Goal: Information Seeking & Learning: Learn about a topic

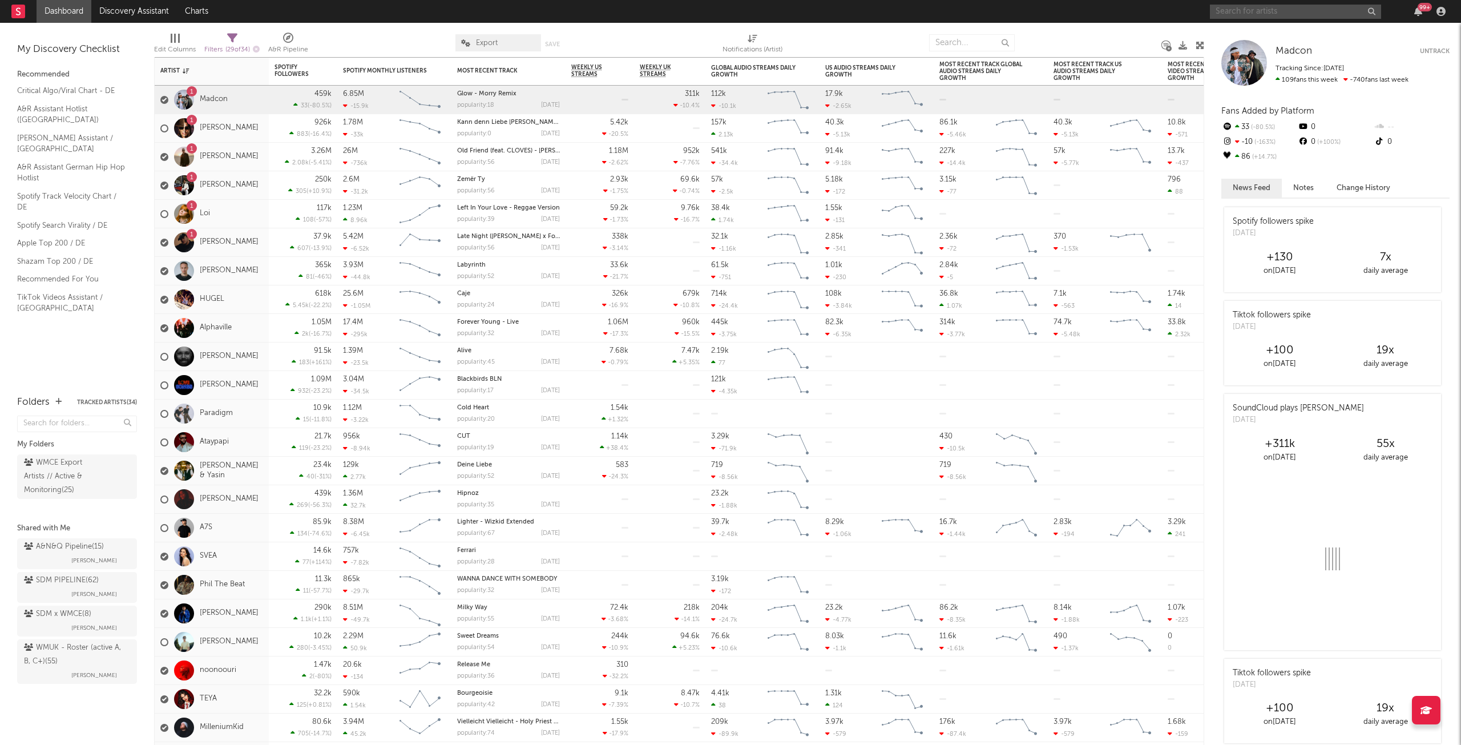
click at [1270, 11] on input "text" at bounding box center [1295, 12] width 171 height 14
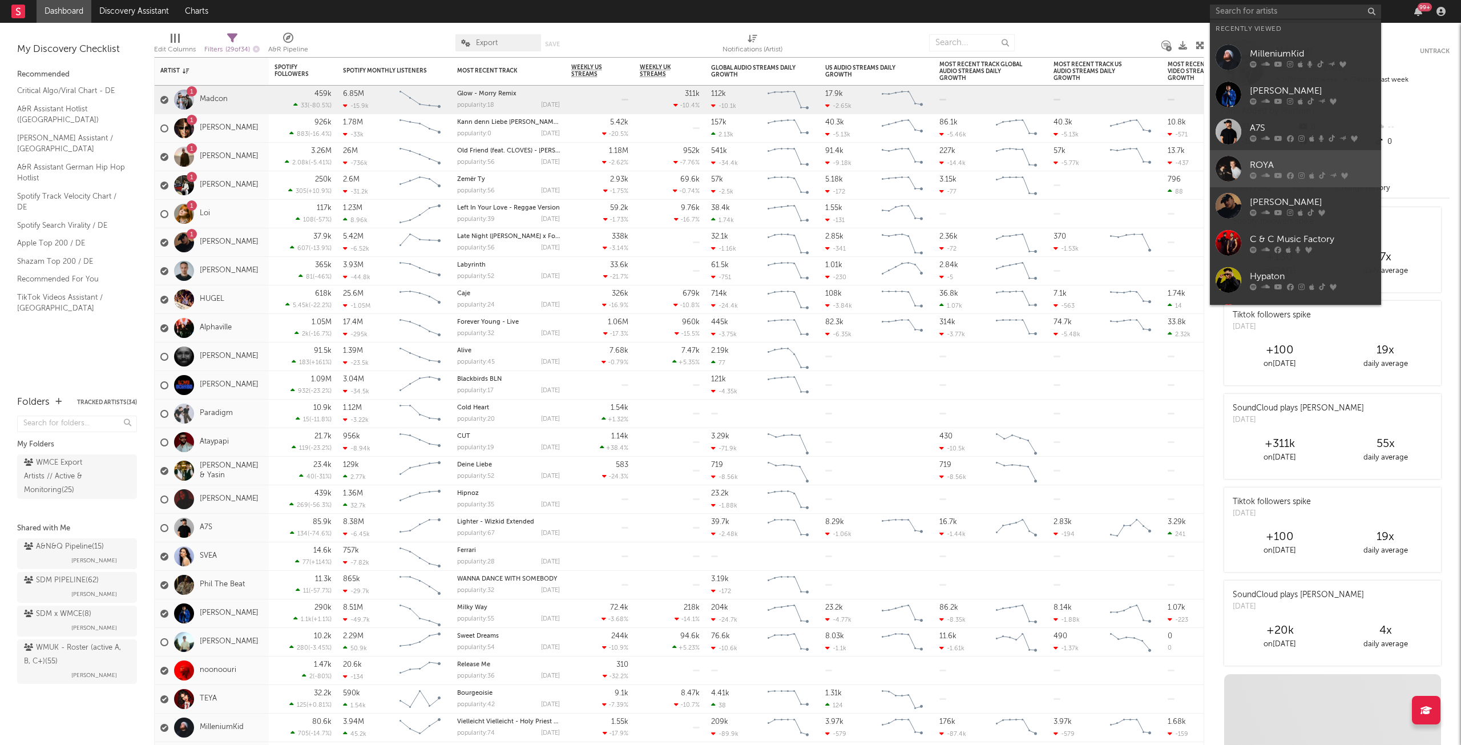
click at [1315, 167] on div "ROYA" at bounding box center [1313, 165] width 126 height 14
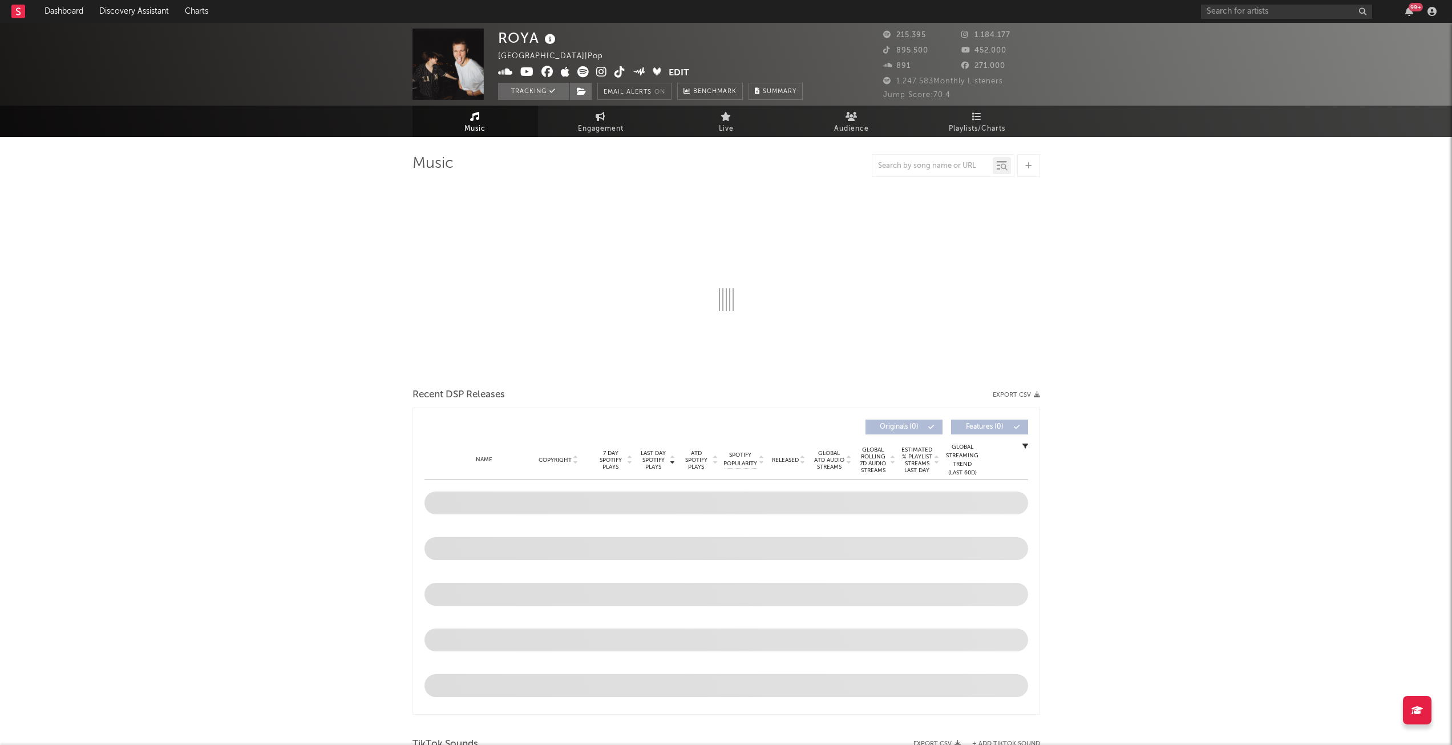
select select "6m"
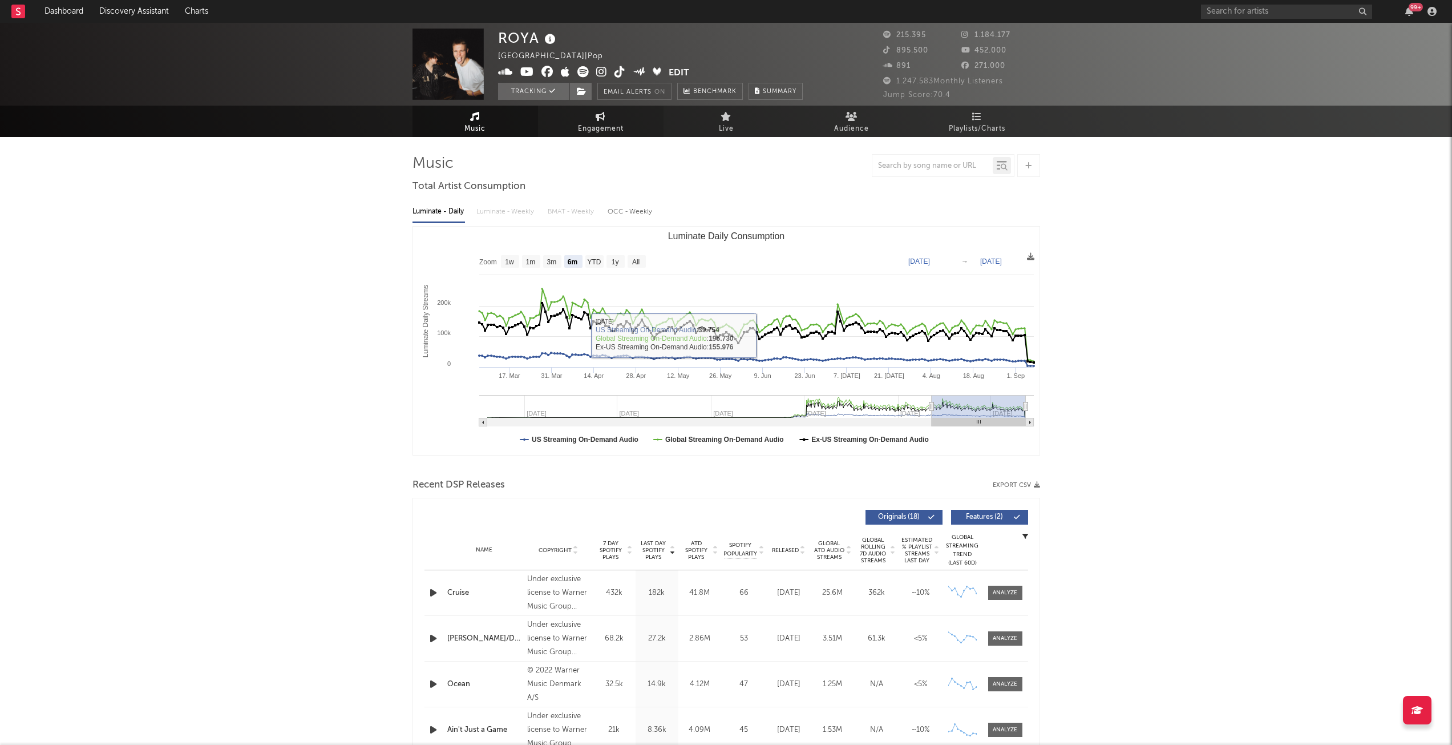
click at [598, 123] on span "Engagement" at bounding box center [601, 129] width 46 height 14
select select "1w"
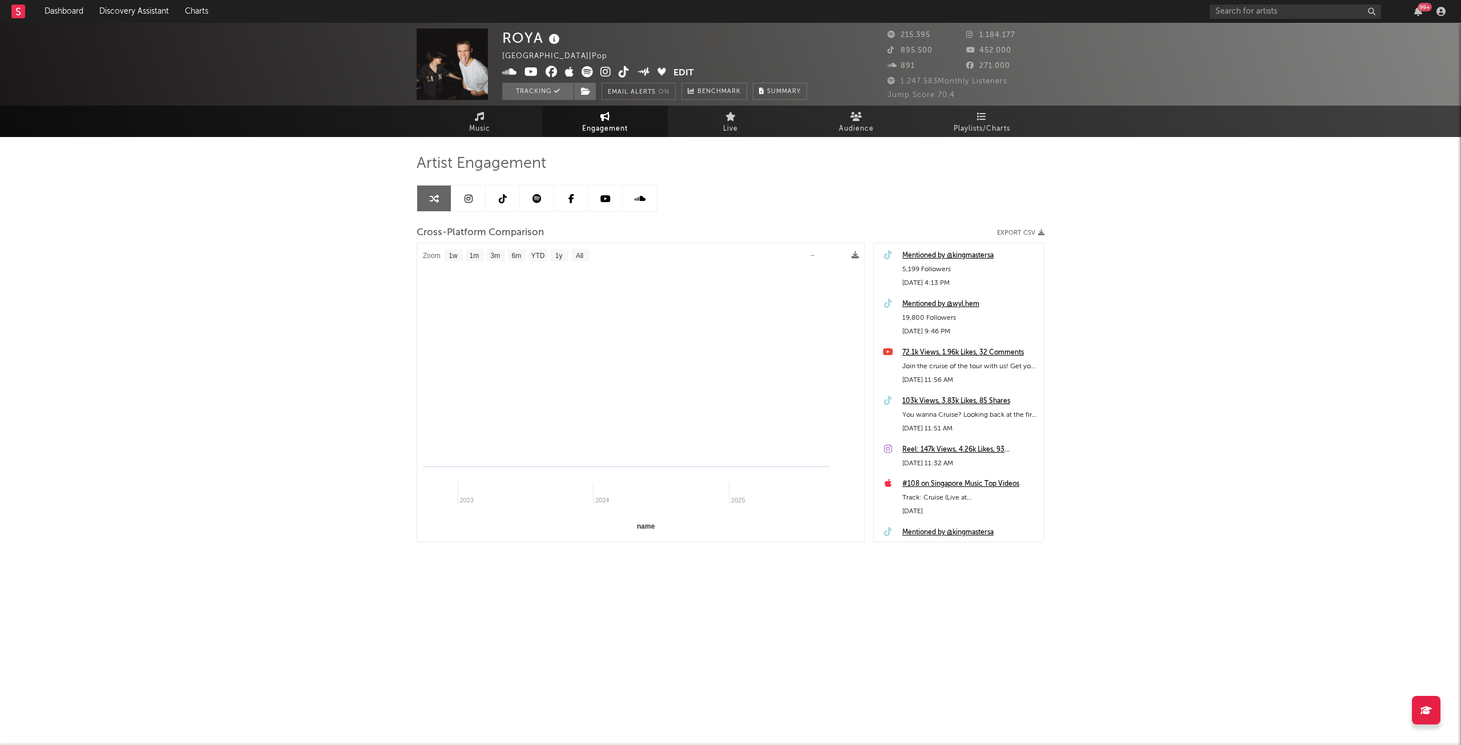
select select "1m"
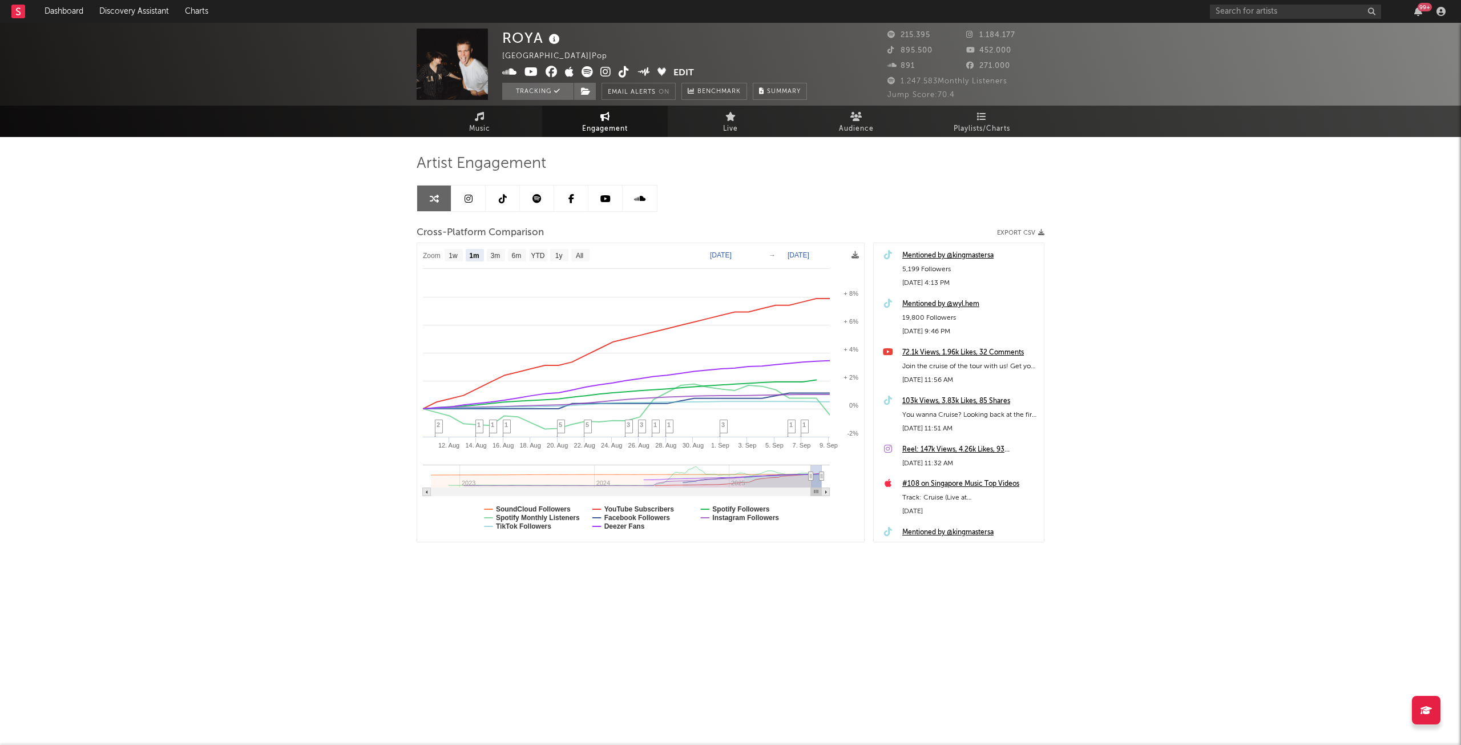
click at [470, 207] on link at bounding box center [468, 198] width 34 height 26
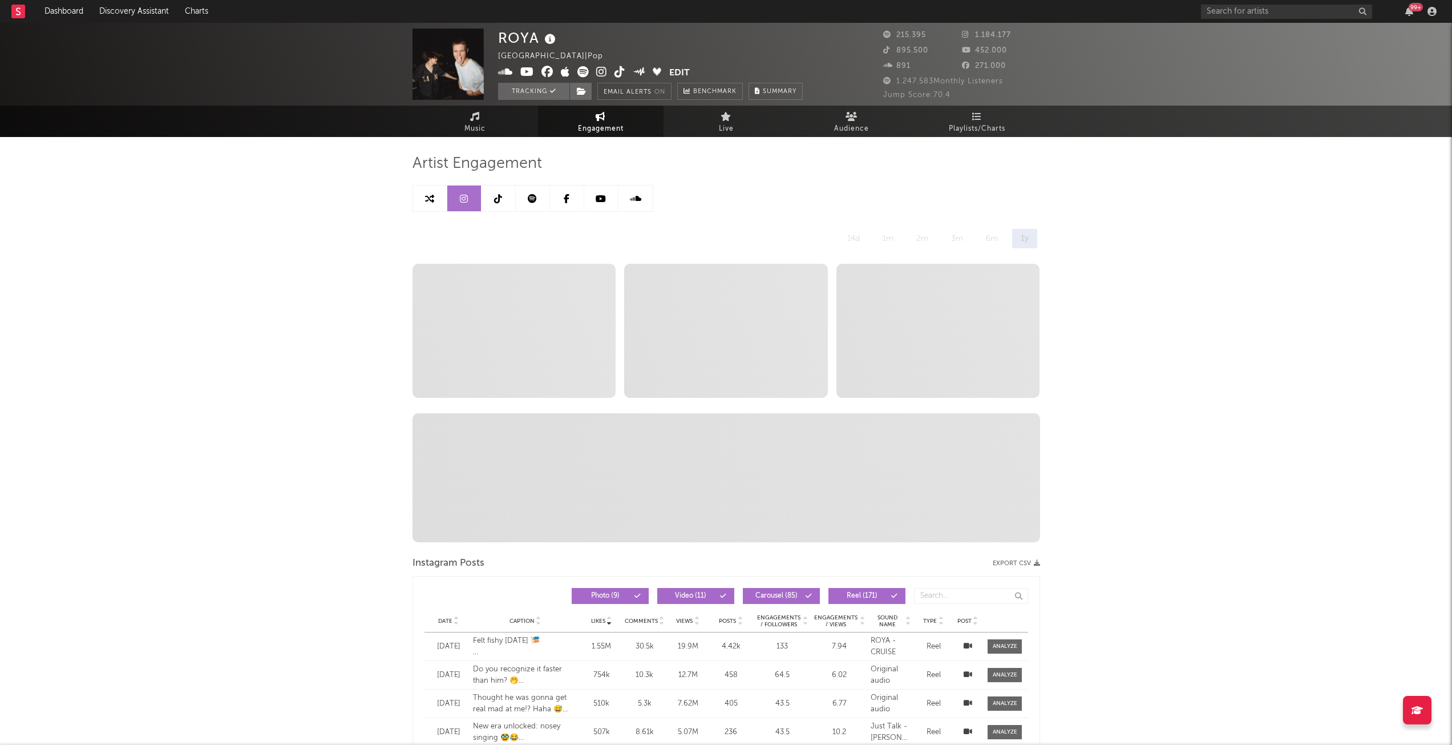
select select "6m"
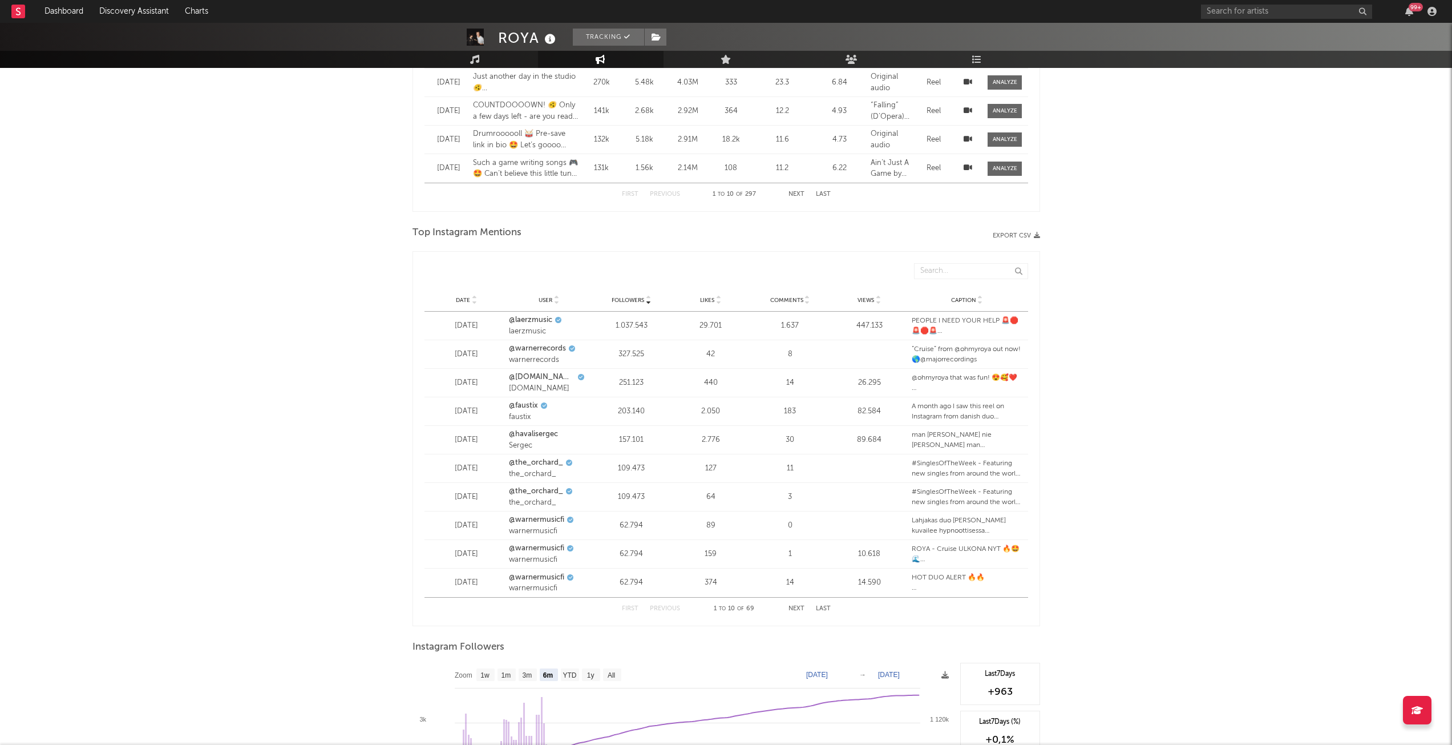
scroll to position [1198, 0]
click at [542, 313] on link "@laerzmusic" at bounding box center [530, 317] width 43 height 11
click at [538, 375] on link "@[DOMAIN_NAME]" at bounding box center [542, 374] width 66 height 11
click at [530, 342] on link "@warnerrecords" at bounding box center [537, 346] width 57 height 11
click at [631, 303] on div "Date User Followers Likes Comments Views Caption" at bounding box center [727, 297] width 604 height 23
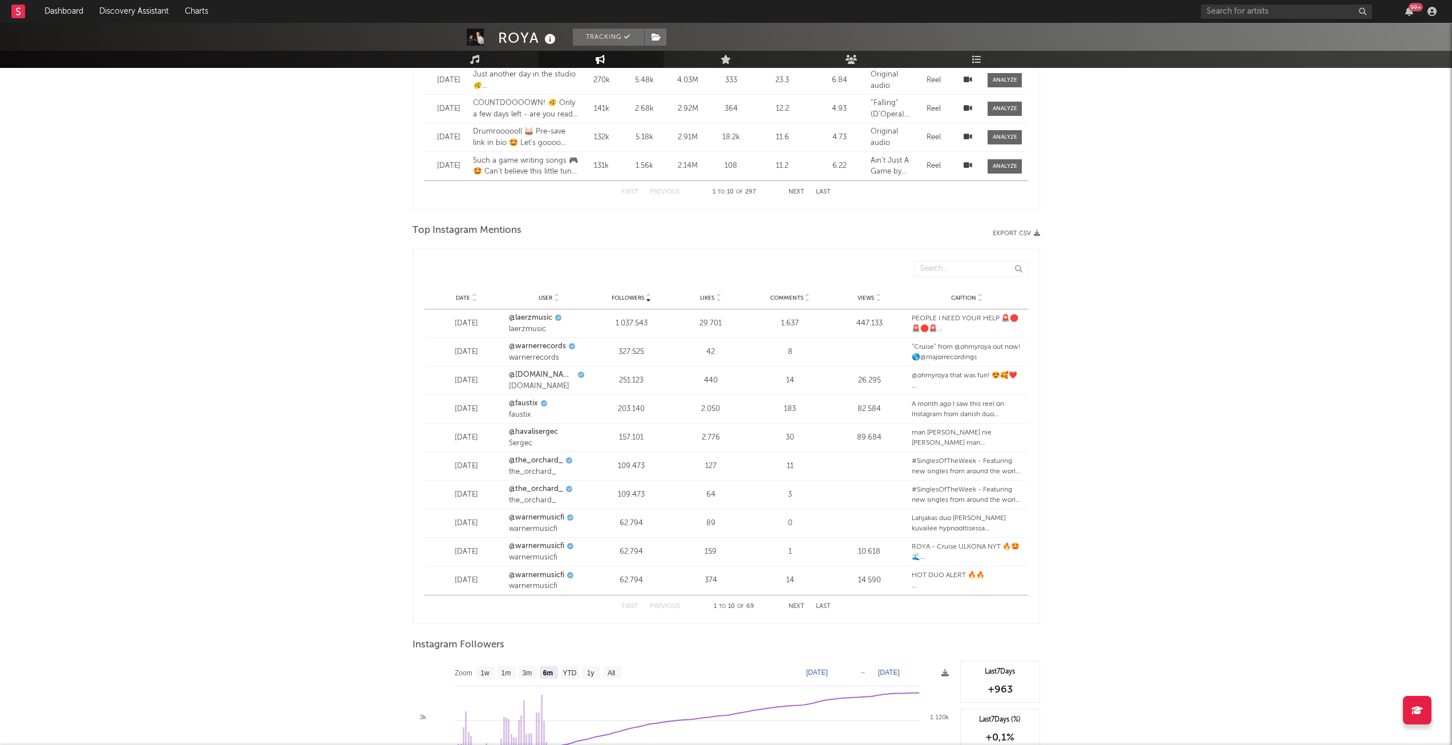
click at [631, 301] on span "Followers" at bounding box center [628, 297] width 33 height 7
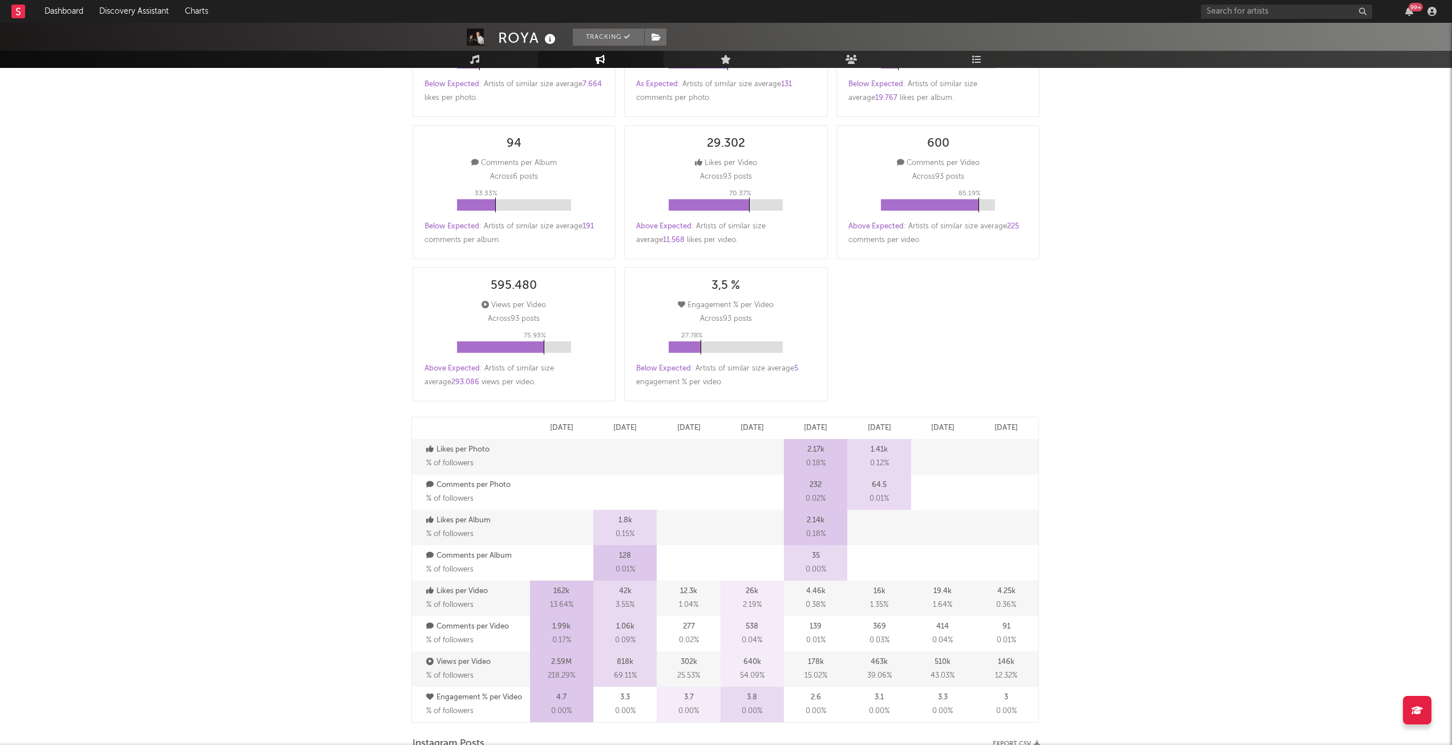
scroll to position [0, 0]
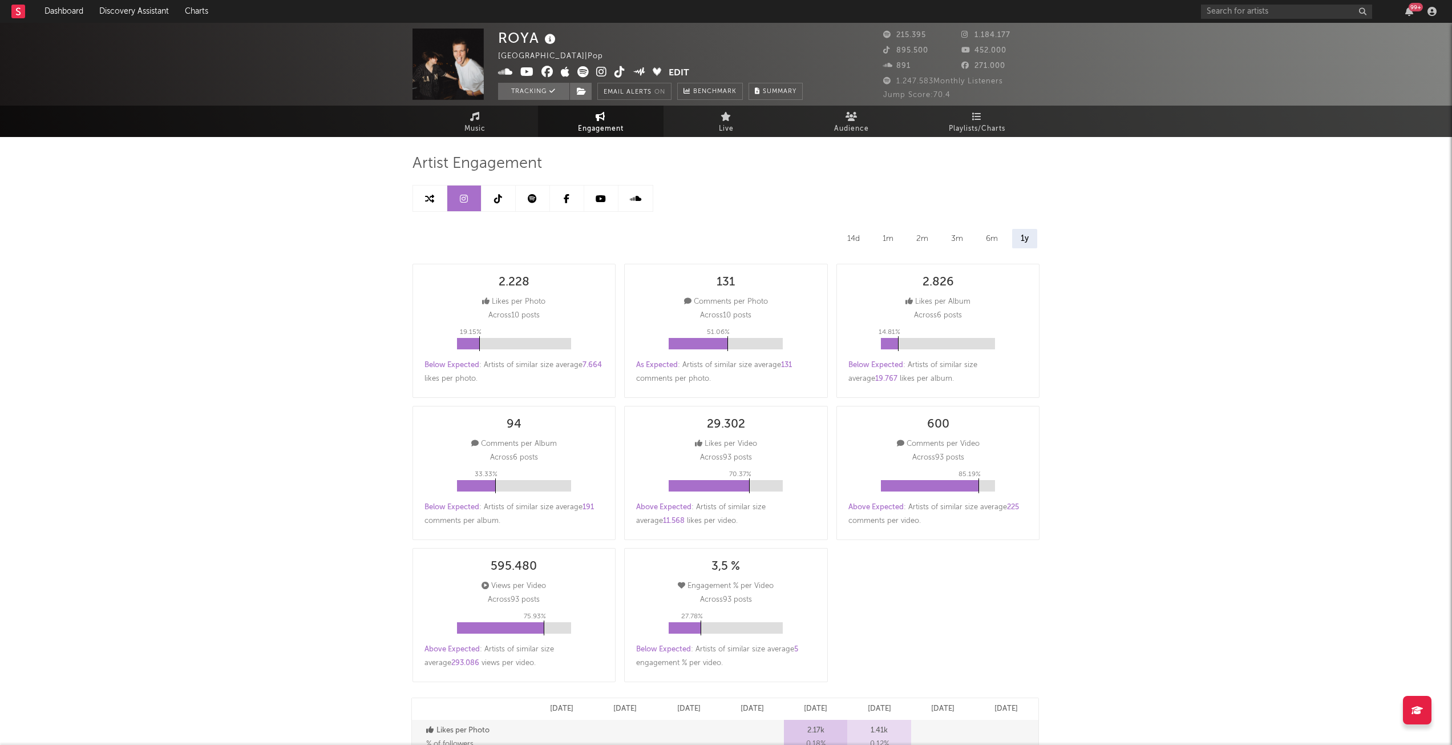
click at [498, 203] on icon at bounding box center [498, 198] width 8 height 9
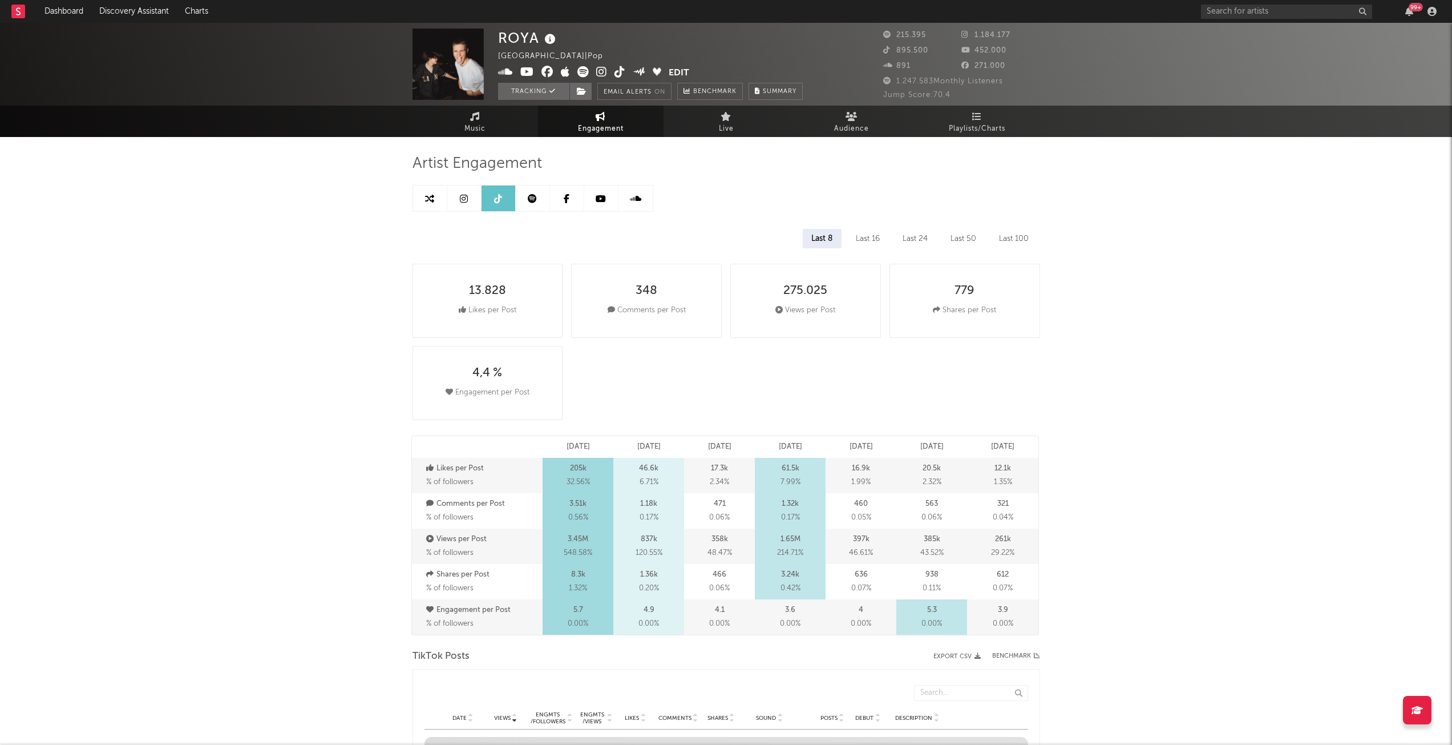
select select "6m"
click at [449, 205] on link at bounding box center [464, 198] width 34 height 26
select select "6m"
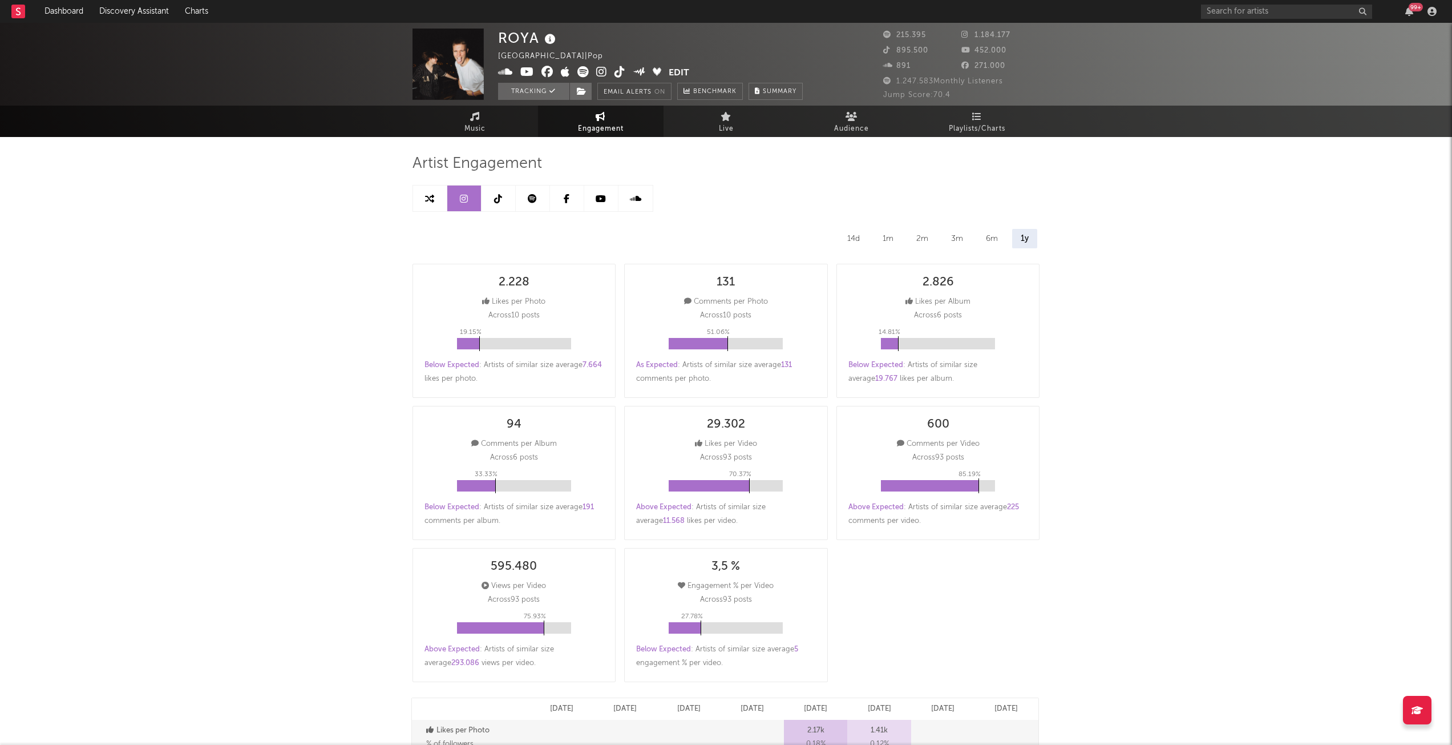
click at [528, 201] on icon at bounding box center [532, 198] width 9 height 9
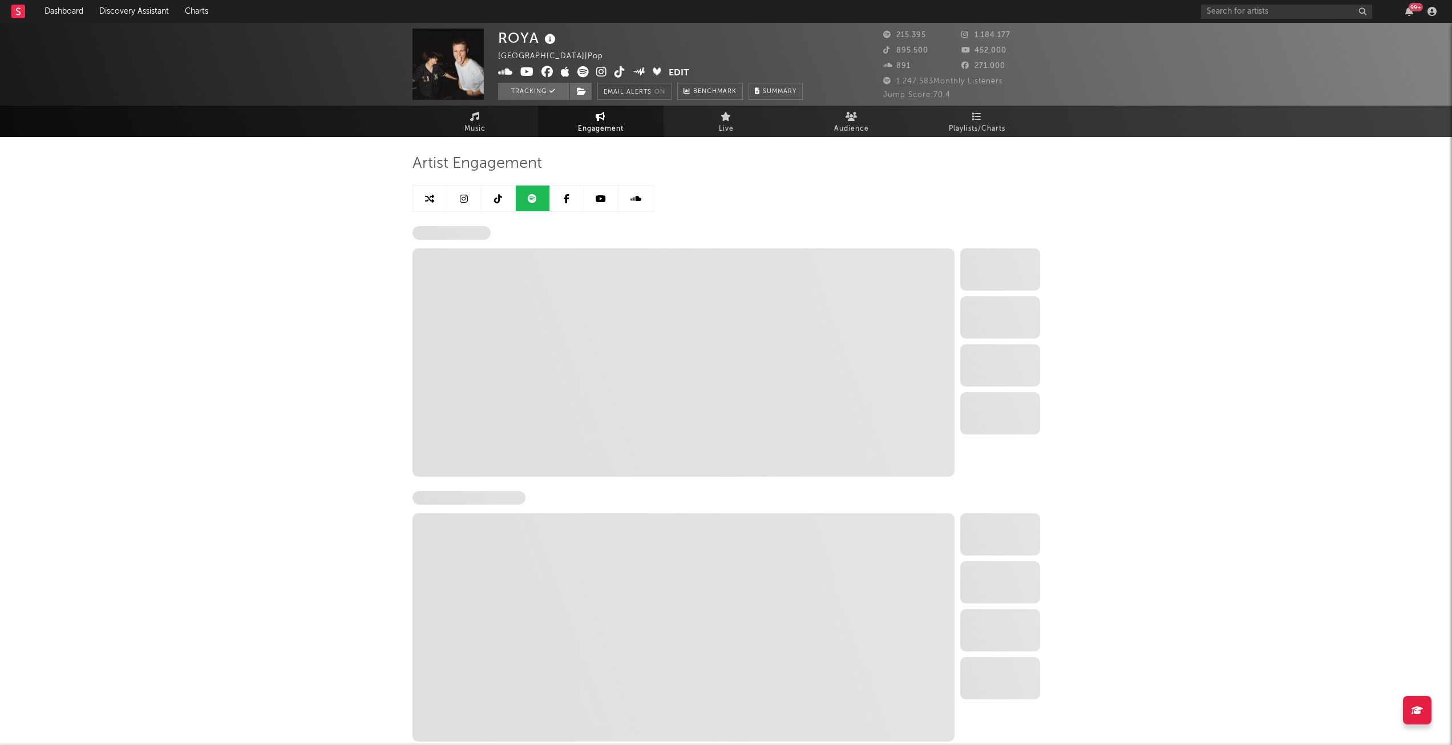
select select "6m"
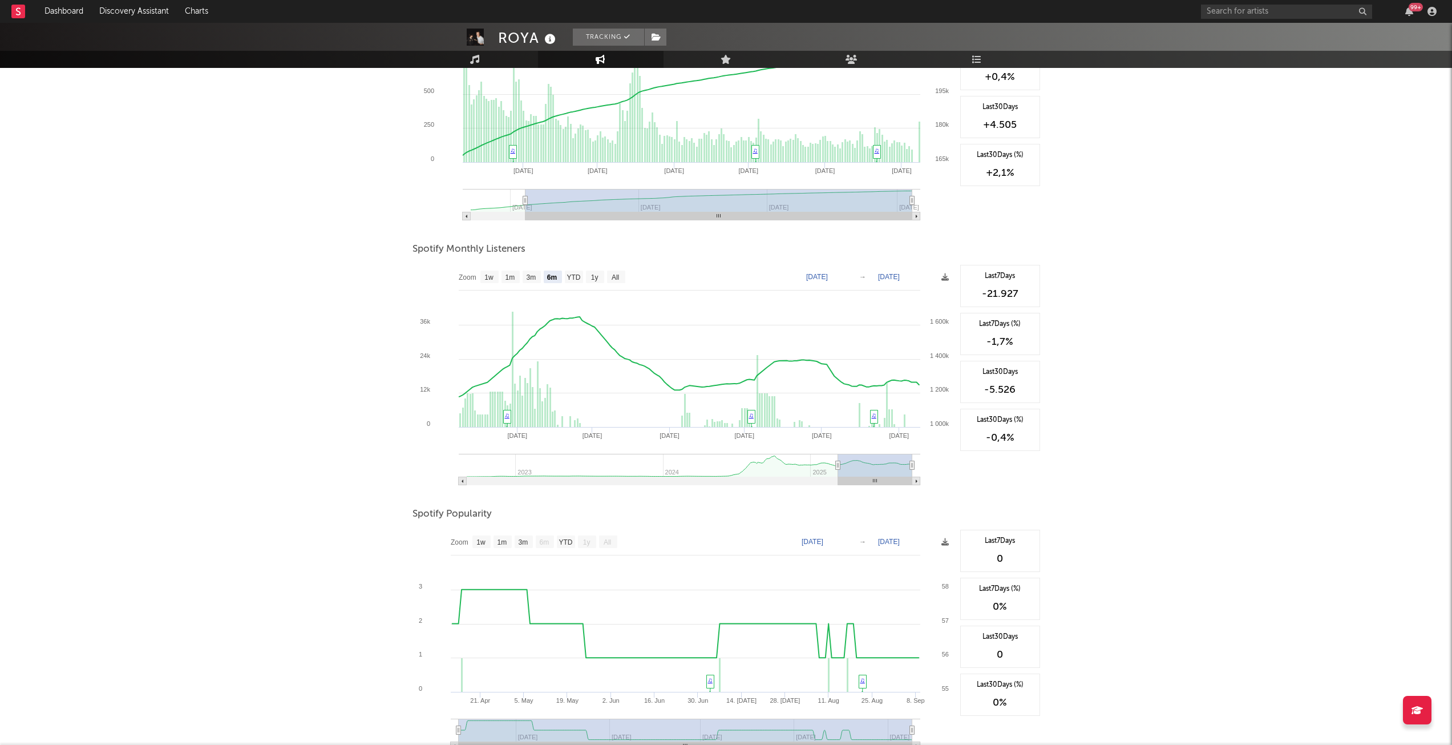
scroll to position [341, 0]
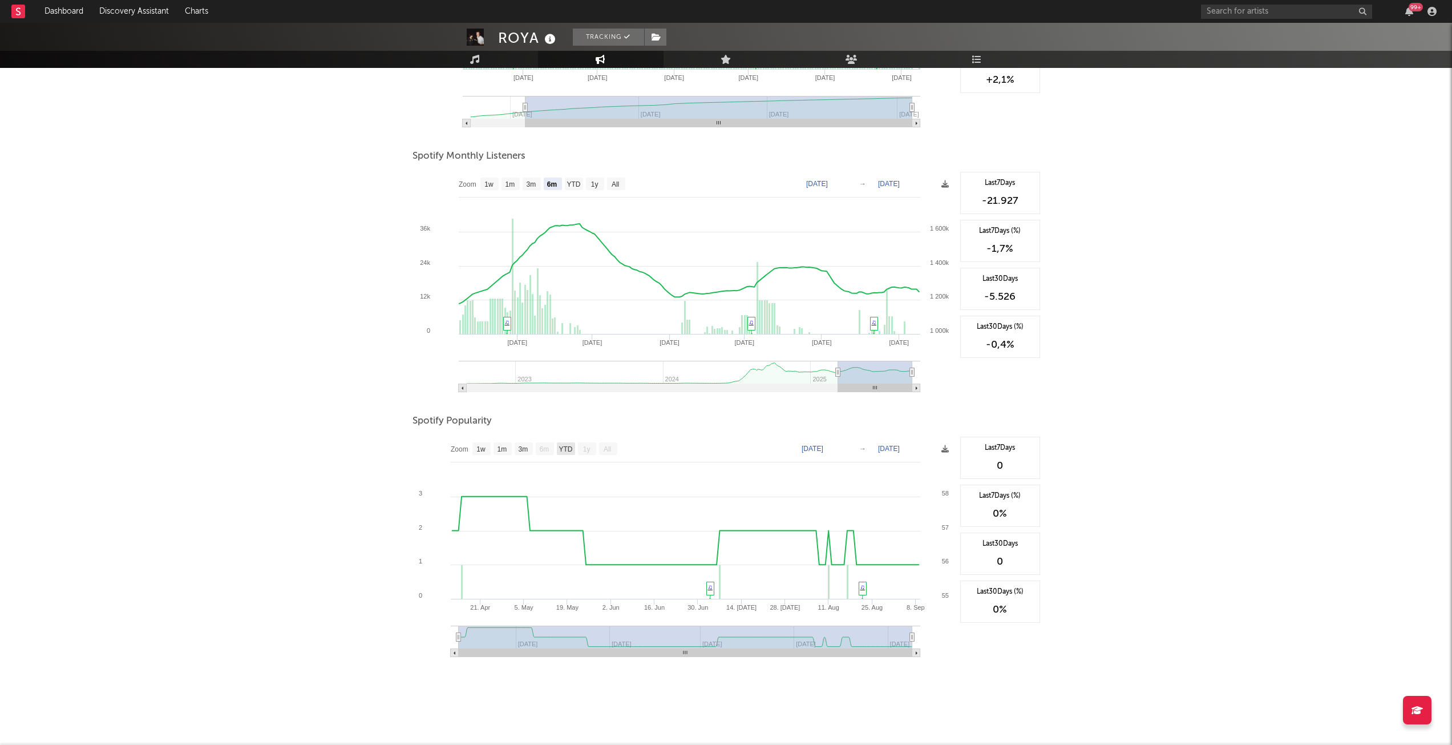
click at [566, 446] on text "YTD" at bounding box center [566, 449] width 14 height 8
click at [563, 445] on text "YTD" at bounding box center [565, 449] width 14 height 8
click at [563, 449] on text "YTD" at bounding box center [565, 449] width 14 height 8
select select "YTD"
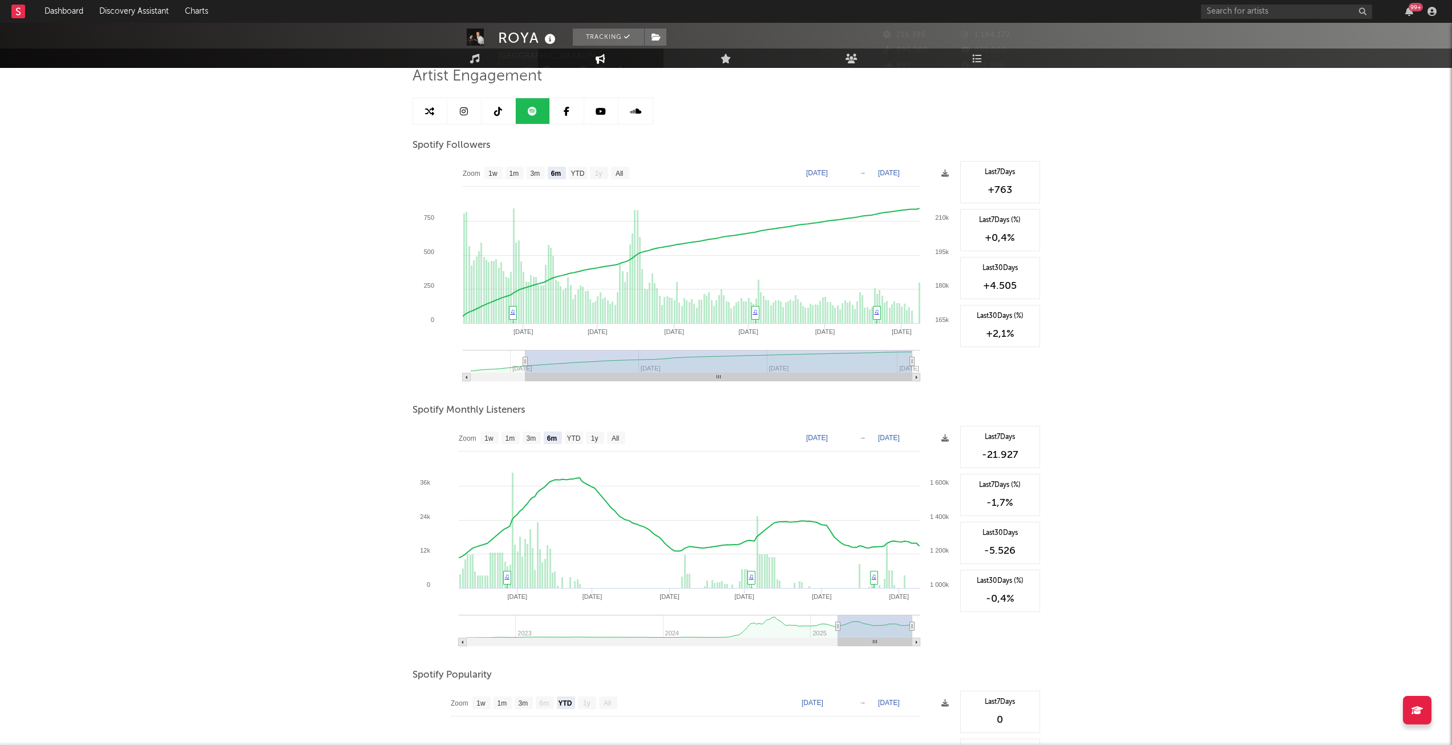
scroll to position [0, 0]
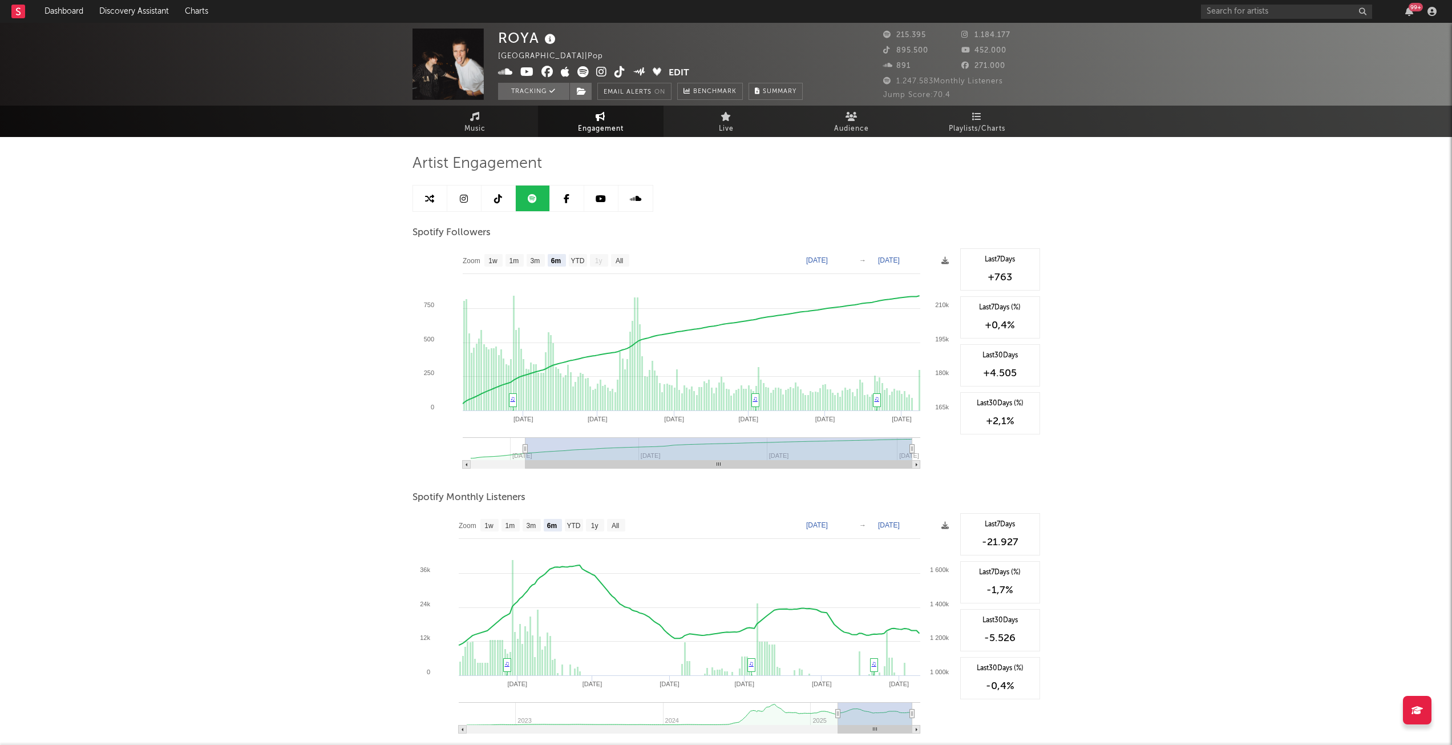
drag, startPoint x: 573, startPoint y: 196, endPoint x: 594, endPoint y: 196, distance: 20.5
click at [573, 196] on link at bounding box center [567, 198] width 34 height 26
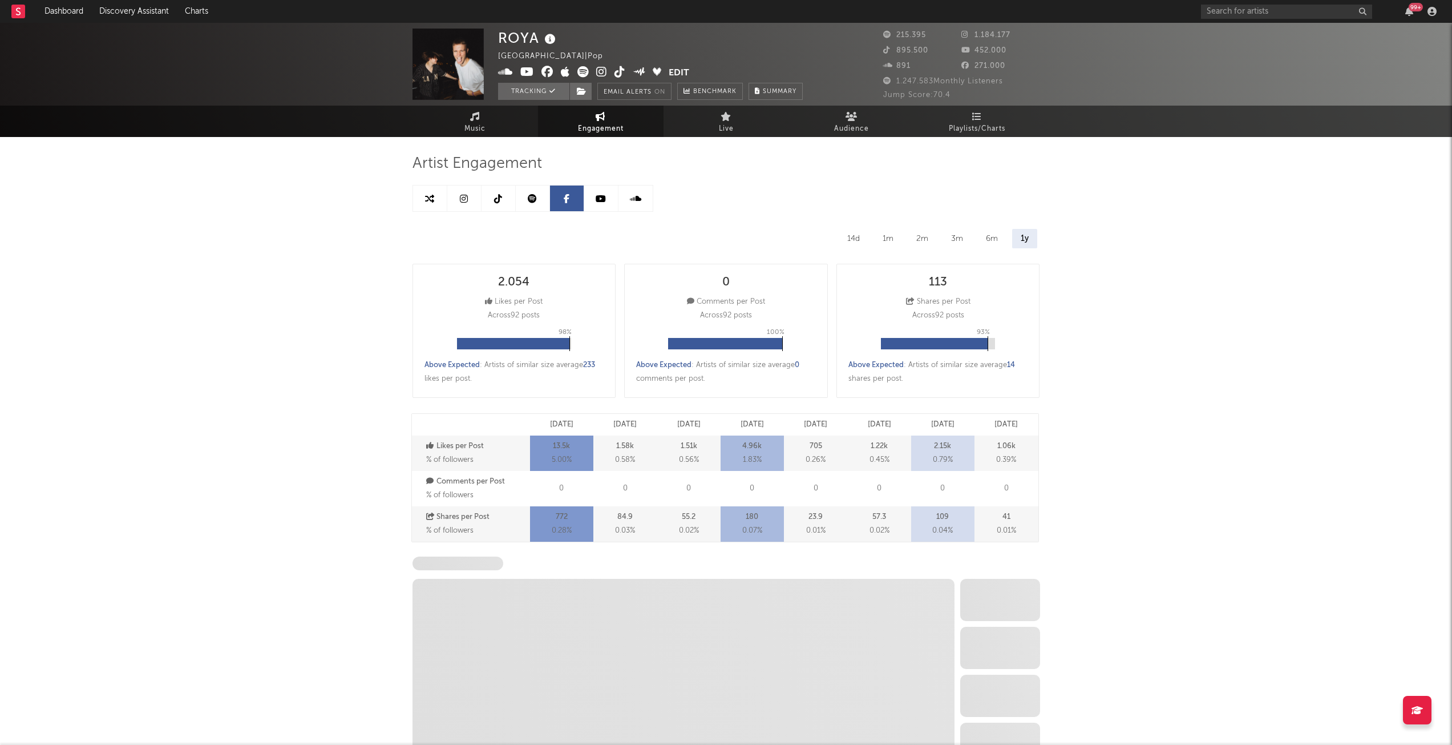
click at [594, 196] on link at bounding box center [601, 198] width 34 height 26
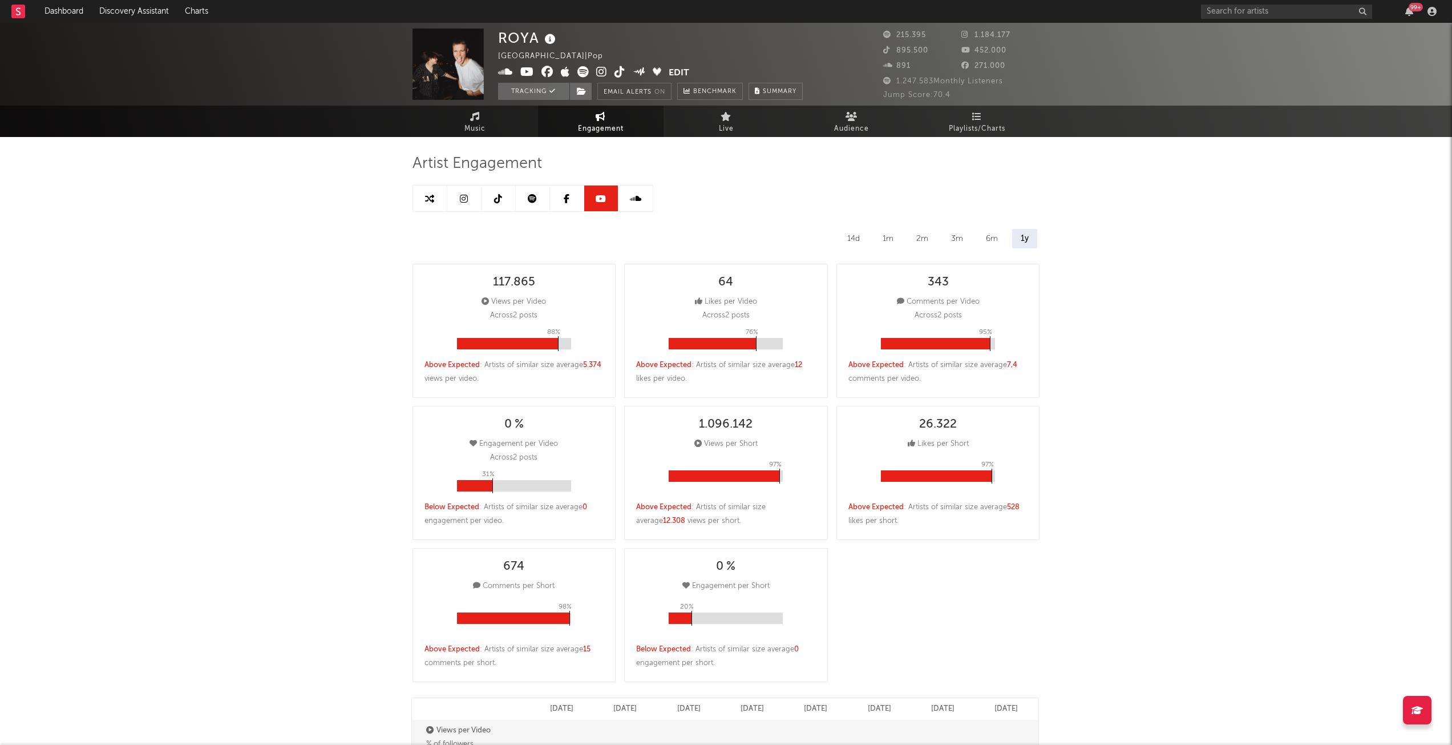
select select "6m"
click at [634, 205] on link at bounding box center [636, 198] width 34 height 26
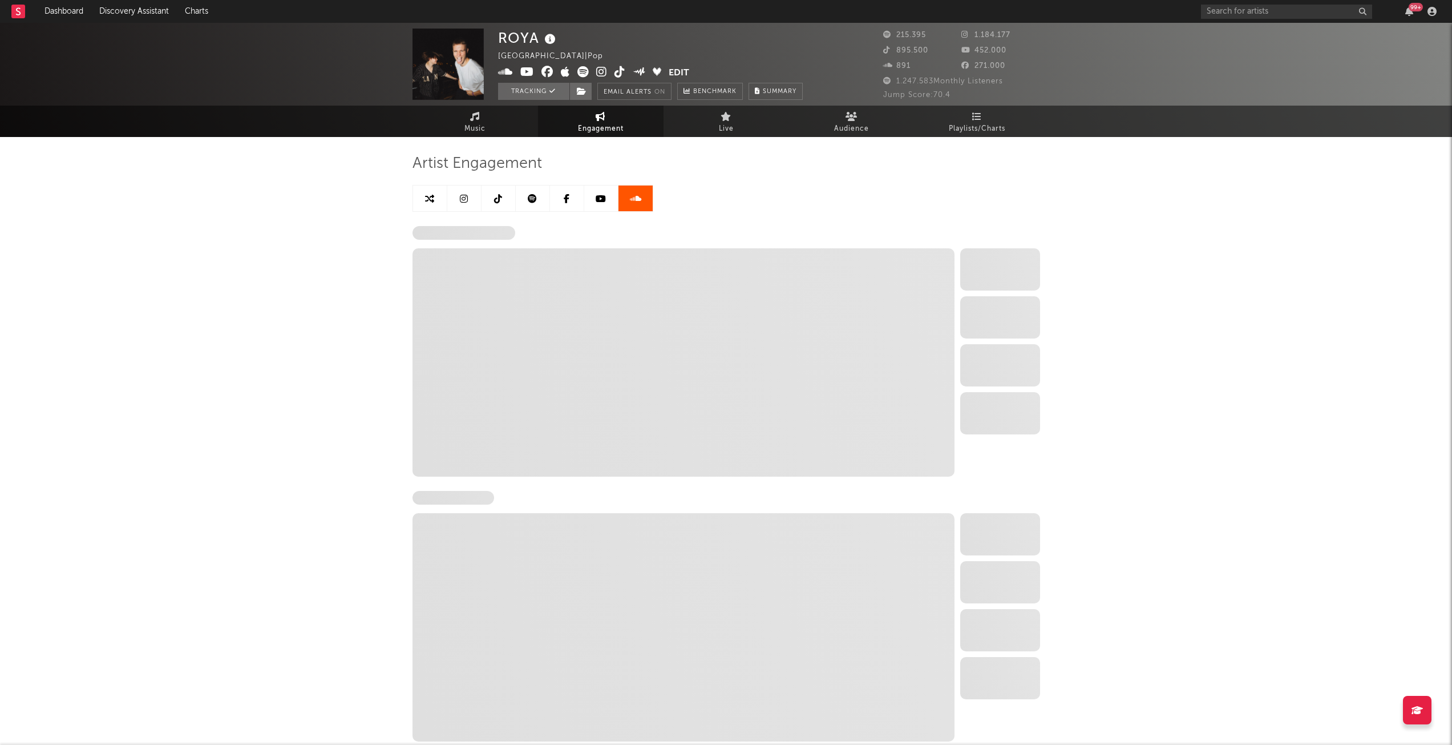
select select "6m"
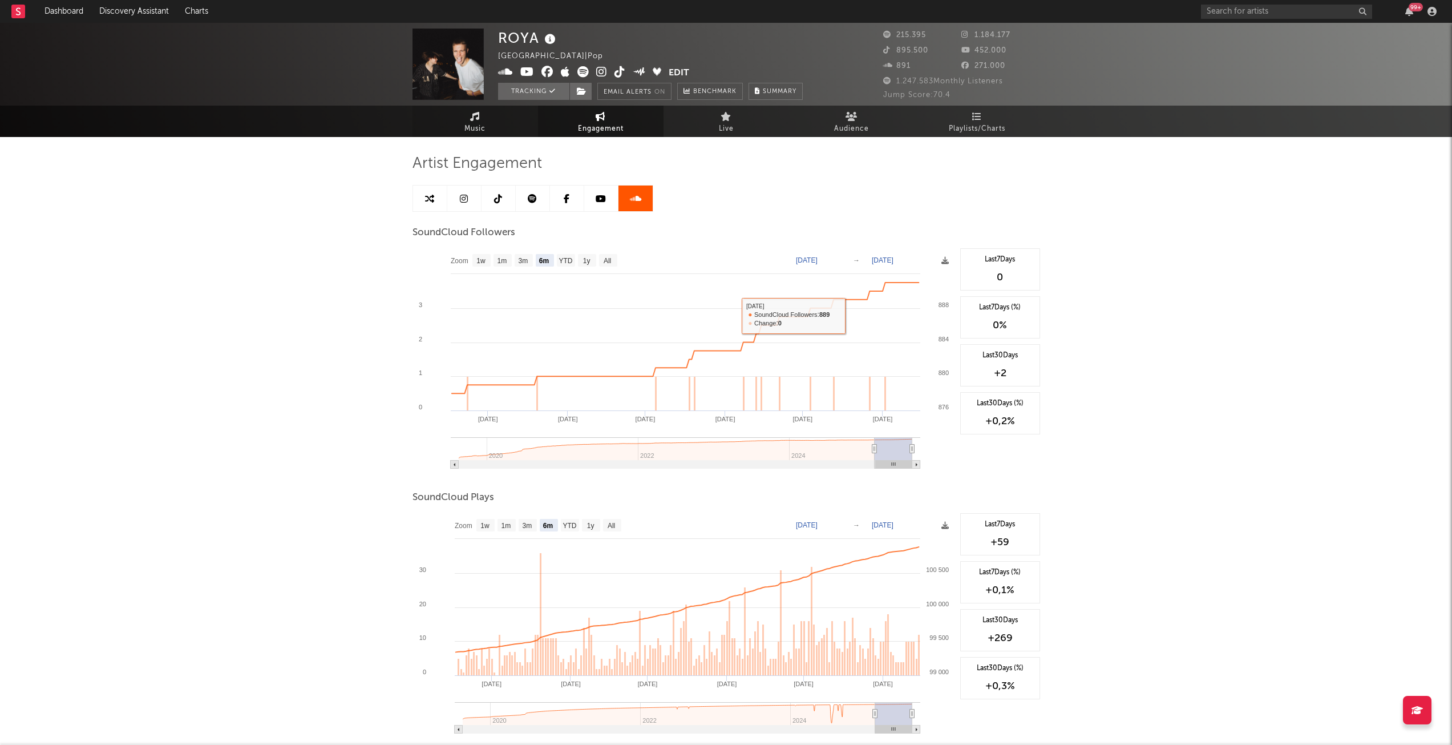
click at [483, 132] on span "Music" at bounding box center [475, 129] width 21 height 14
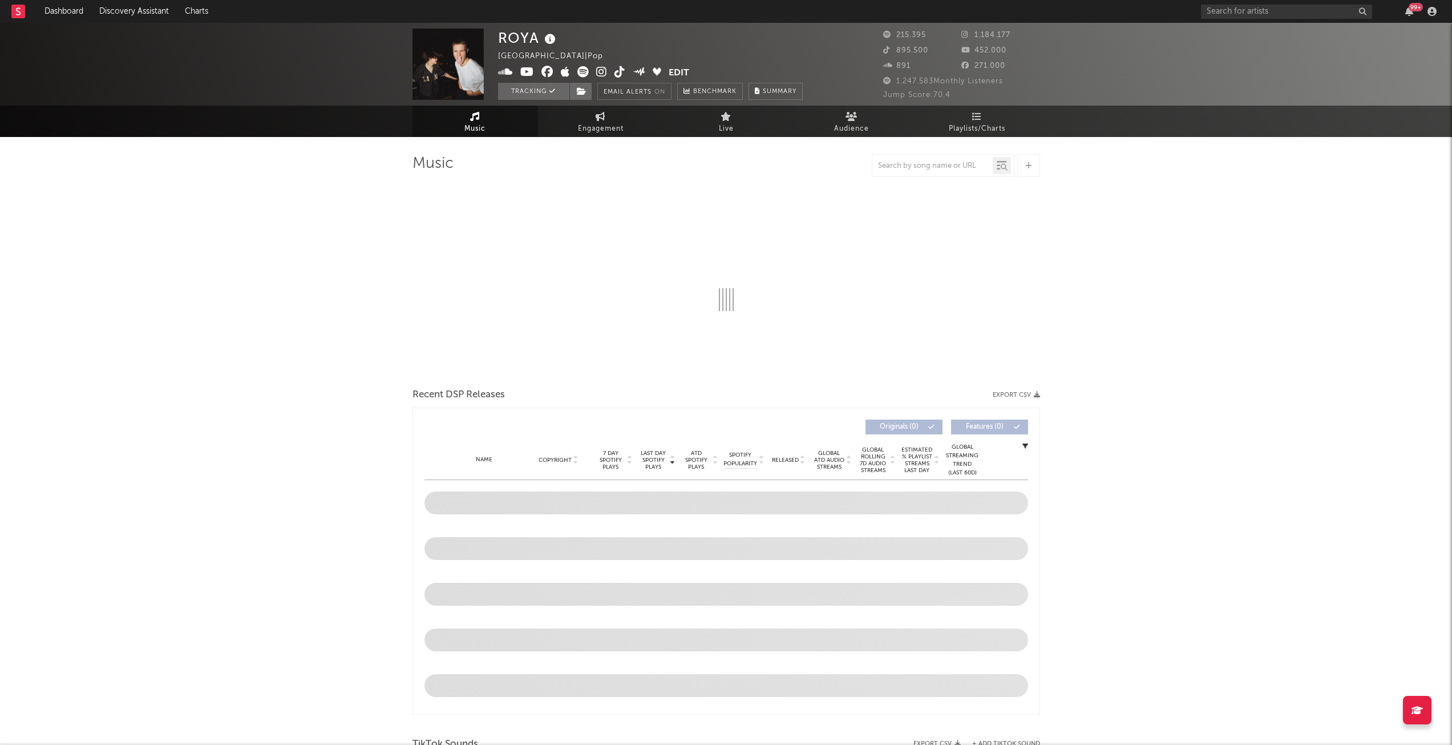
click at [1415, 17] on div "99 +" at bounding box center [1321, 11] width 240 height 23
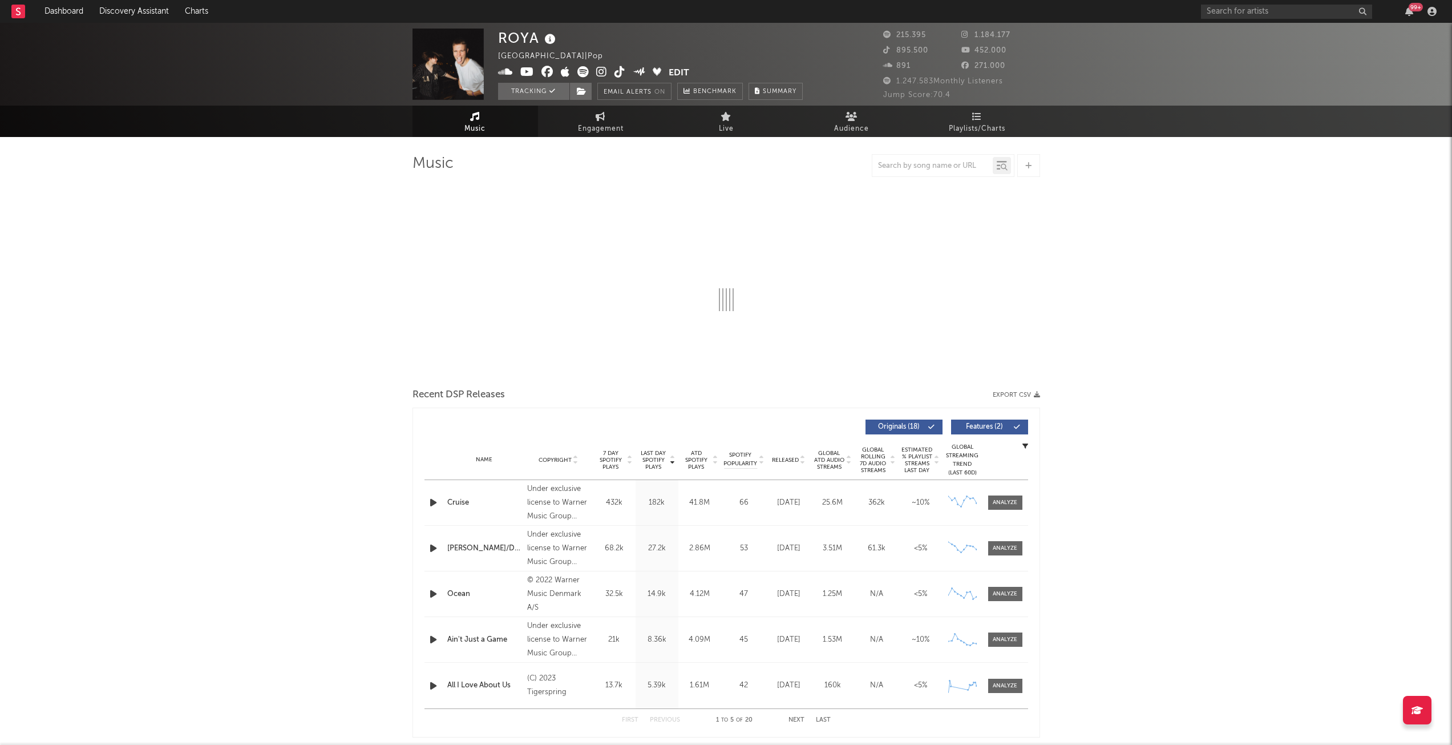
click at [1403, 10] on div "99 +" at bounding box center [1409, 11] width 17 height 9
click at [1408, 12] on icon "button" at bounding box center [1410, 11] width 8 height 9
select select "6m"
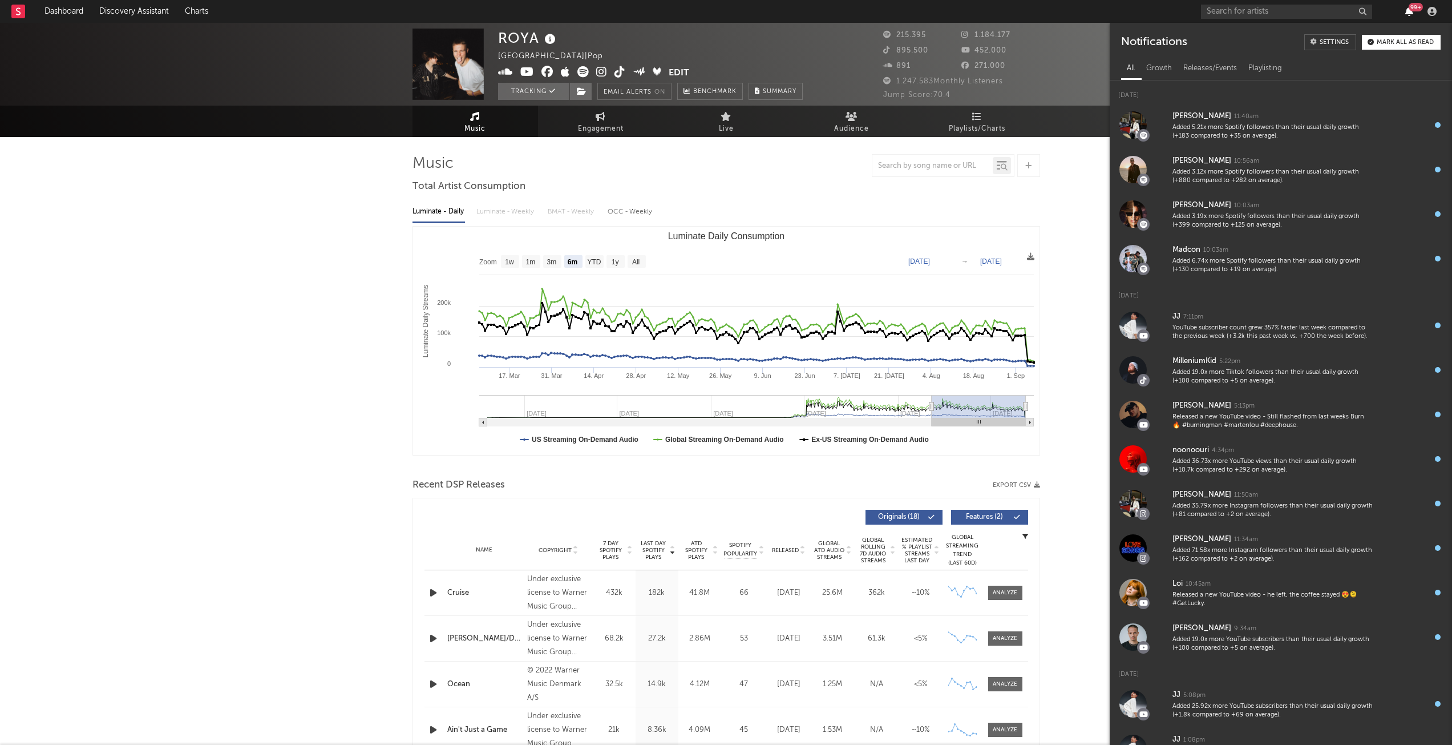
click at [1408, 12] on icon "button" at bounding box center [1410, 11] width 8 height 9
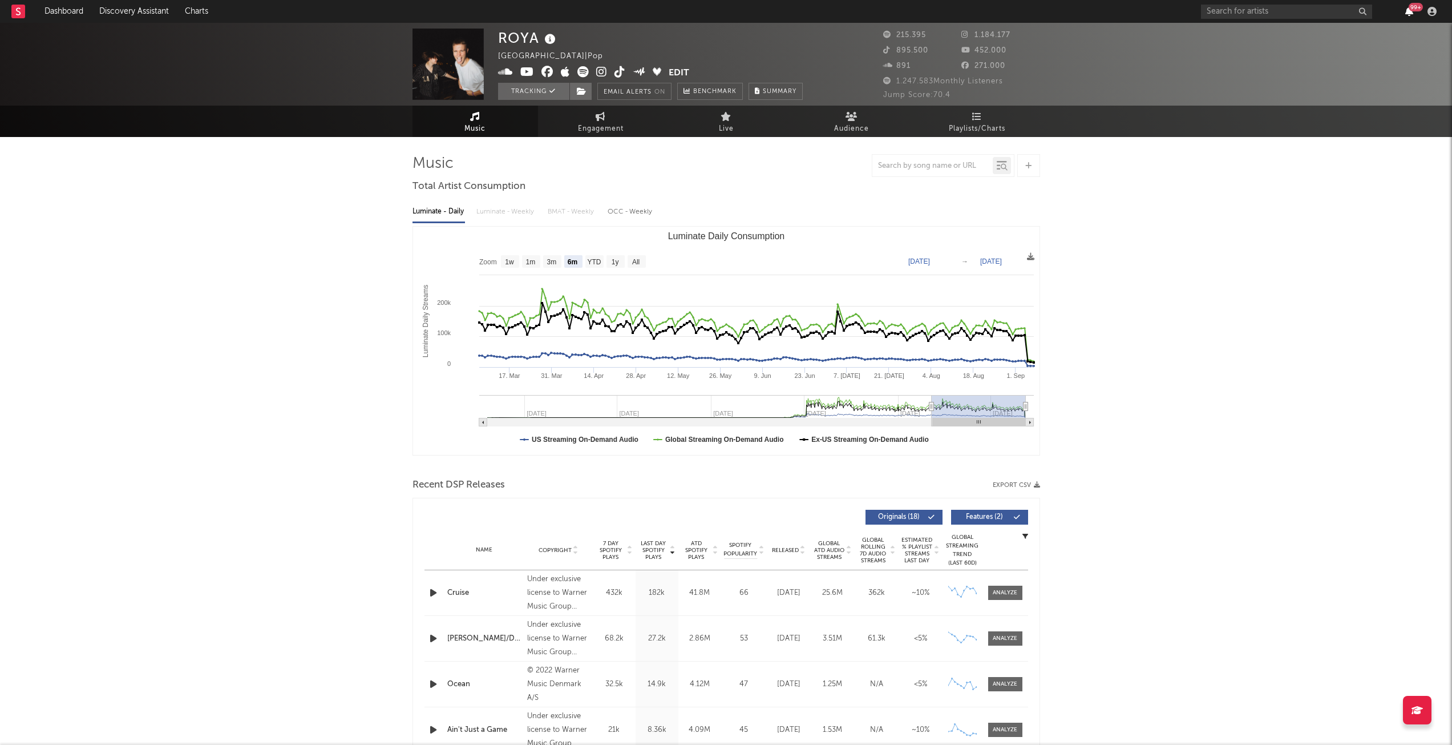
click at [1408, 12] on icon "button" at bounding box center [1410, 11] width 8 height 9
click at [459, 118] on link "Music" at bounding box center [476, 121] width 126 height 31
click at [66, 5] on link "Dashboard" at bounding box center [64, 11] width 55 height 23
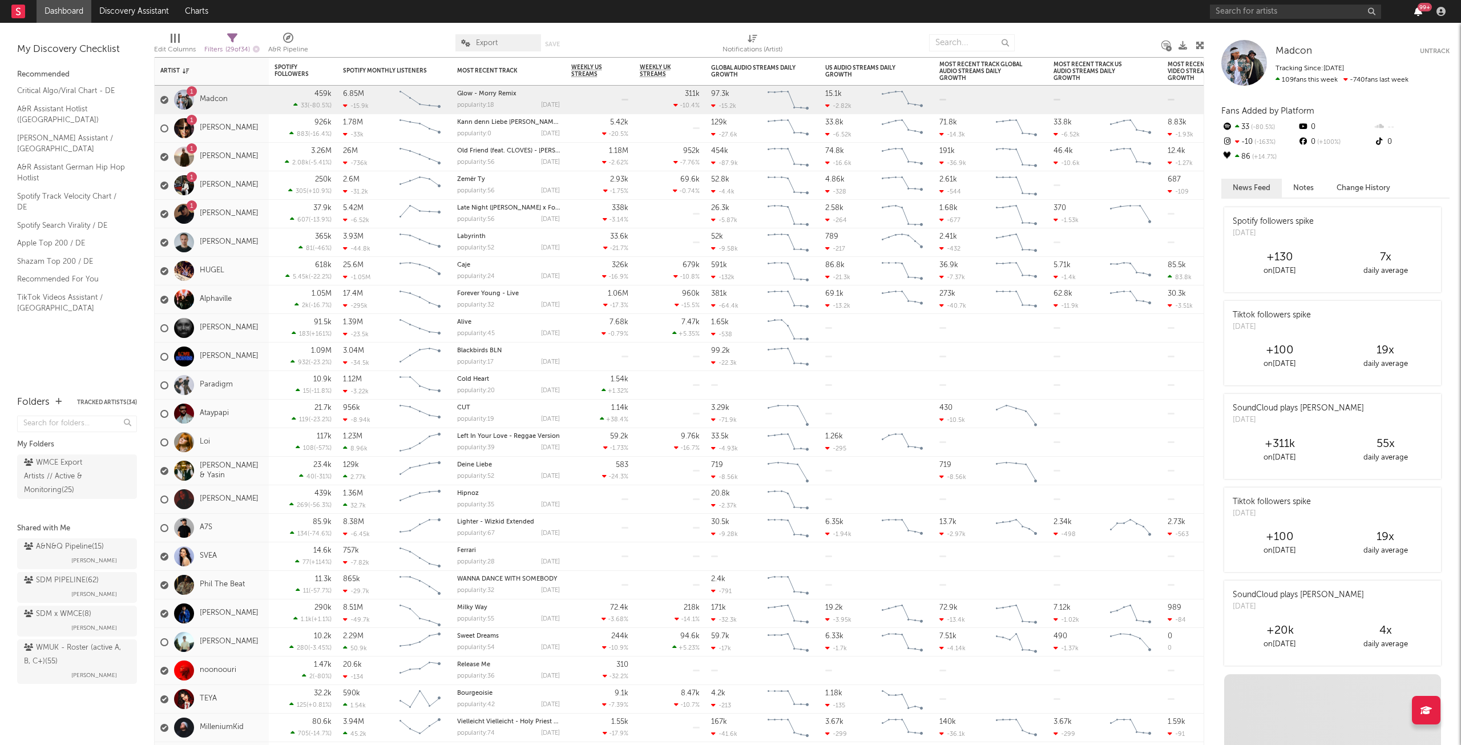
click at [1414, 8] on icon "button" at bounding box center [1418, 11] width 8 height 9
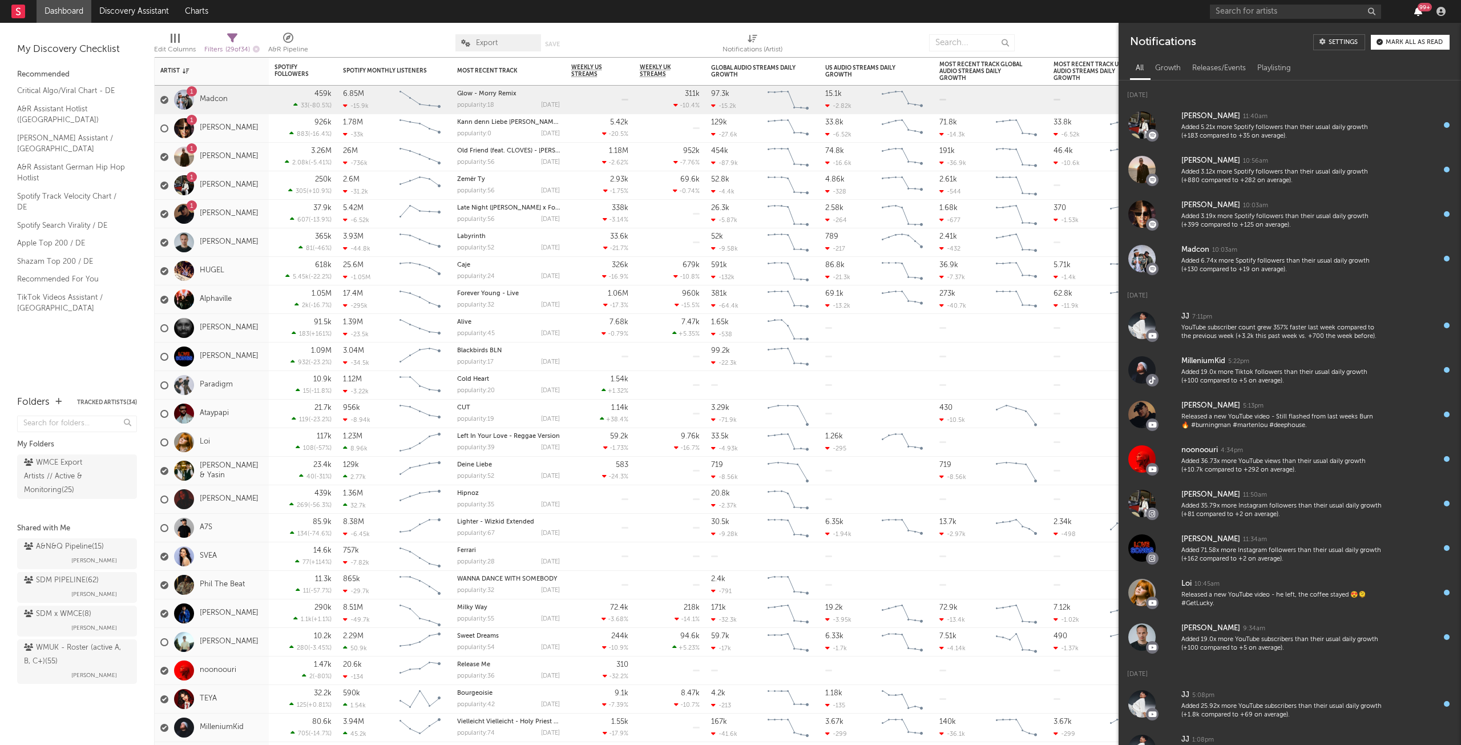
click at [1414, 8] on icon "button" at bounding box center [1418, 11] width 8 height 9
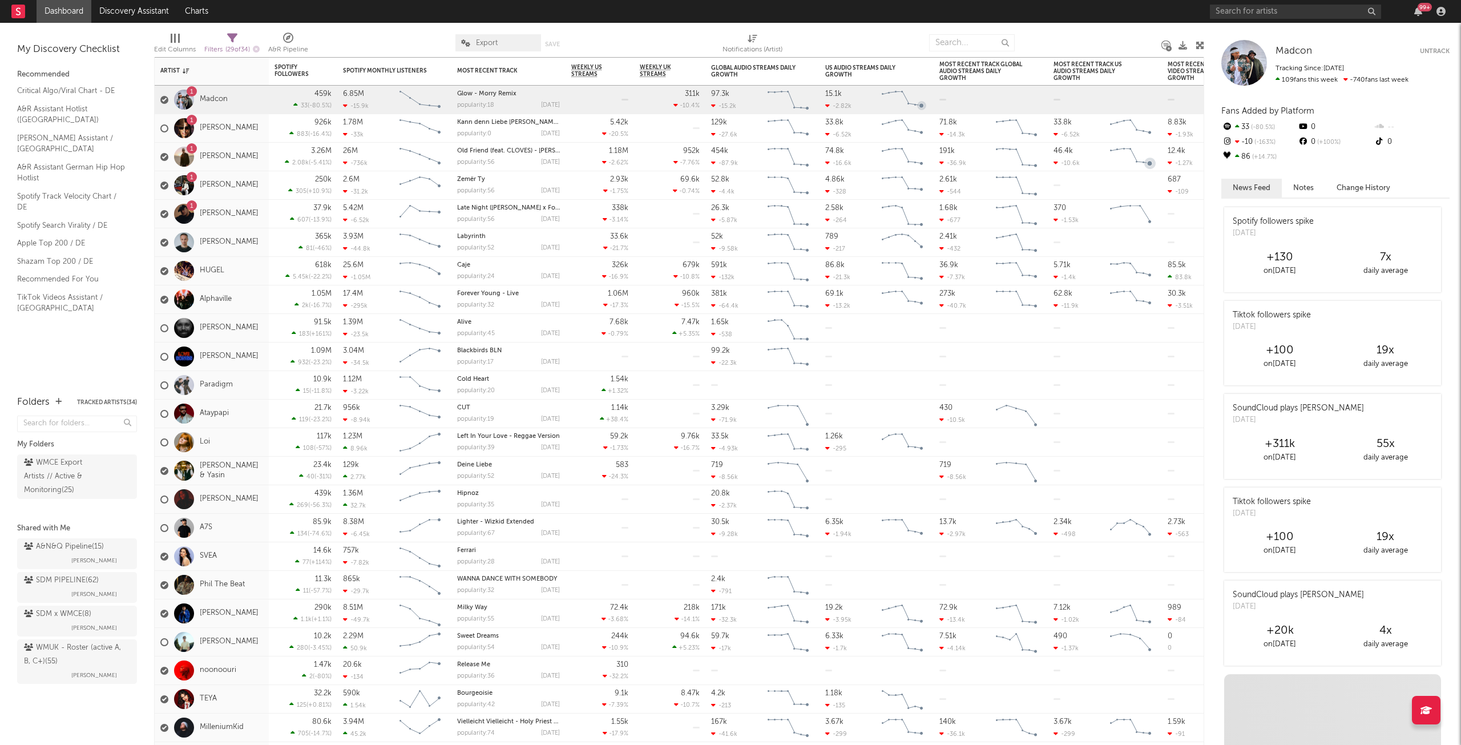
click at [1248, 1] on div "99 +" at bounding box center [1330, 11] width 240 height 23
click at [1255, 7] on input "text" at bounding box center [1295, 12] width 171 height 14
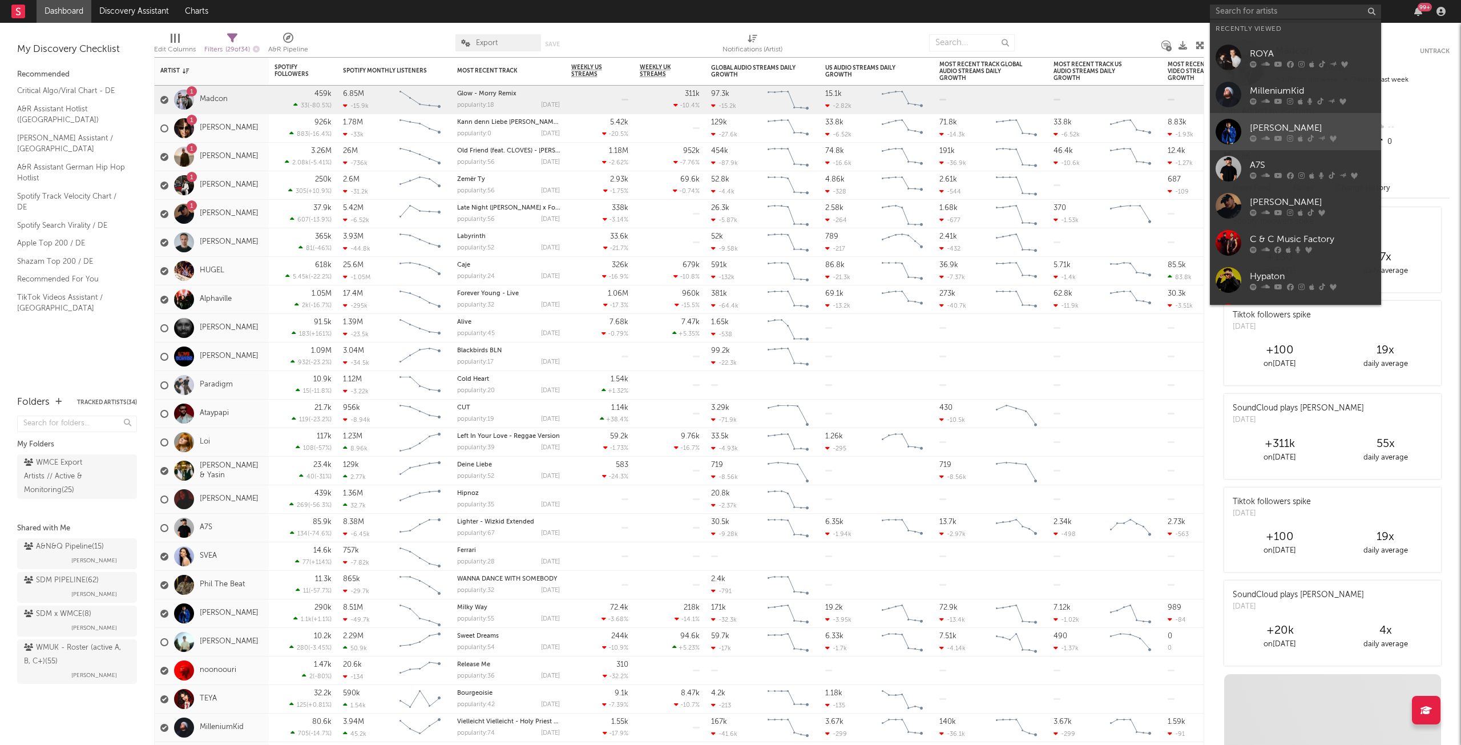
click at [1295, 125] on div "[PERSON_NAME]" at bounding box center [1313, 128] width 126 height 14
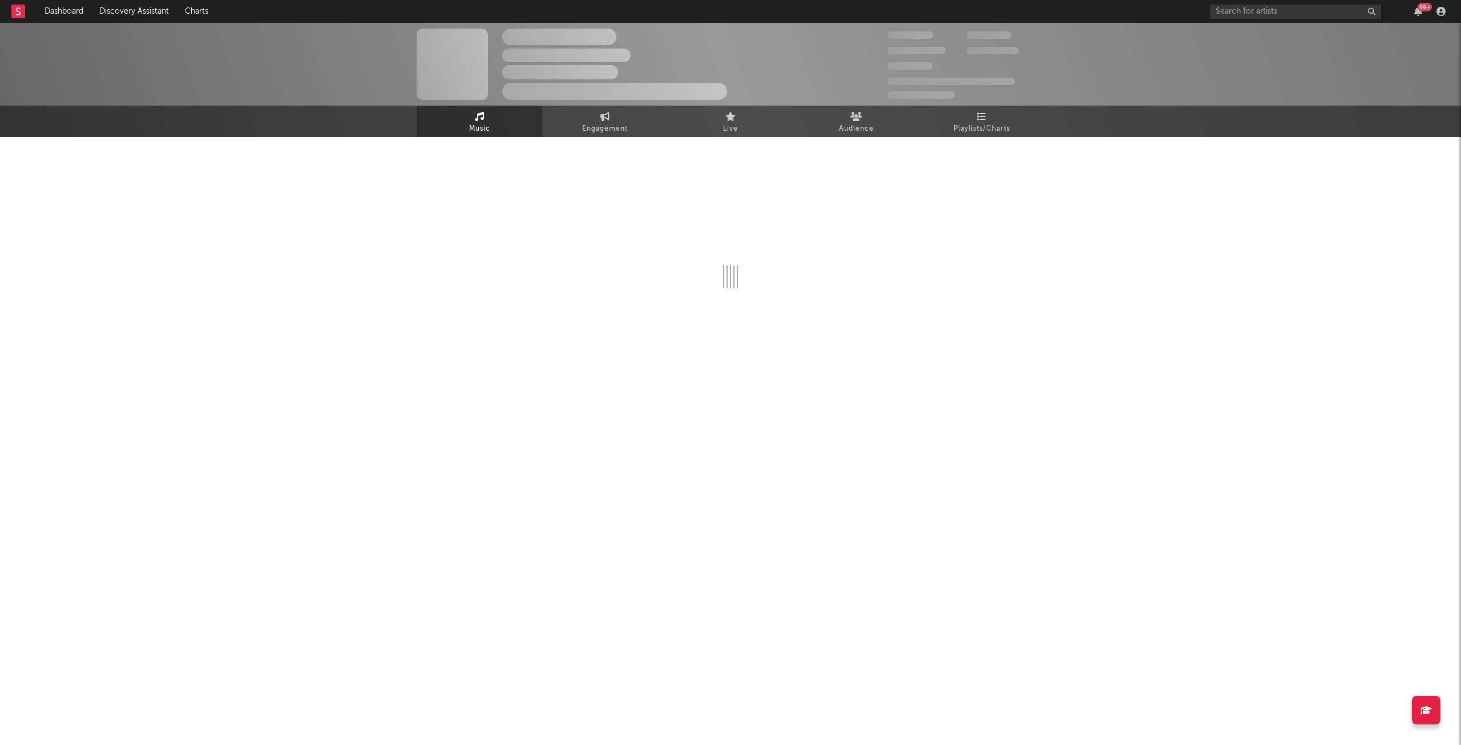
select select "6m"
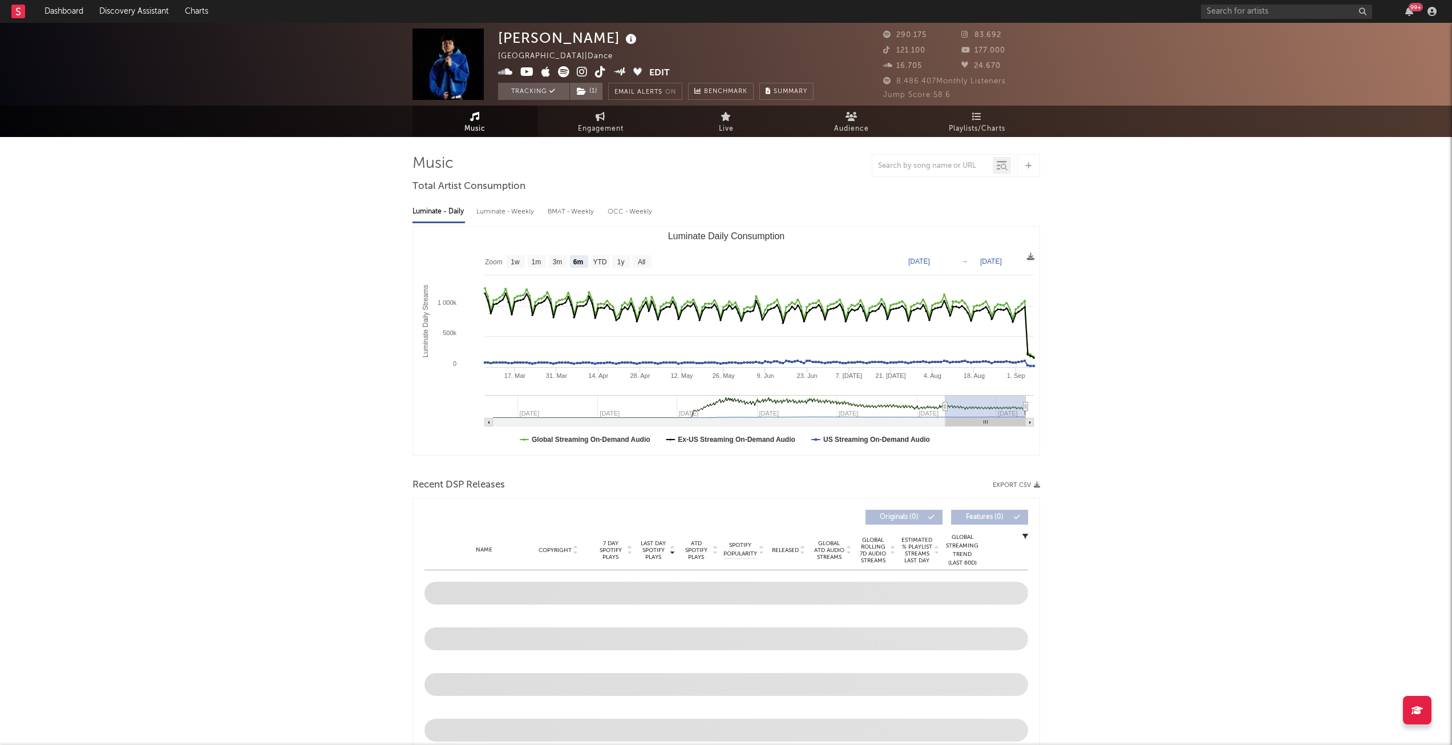
select select "6m"
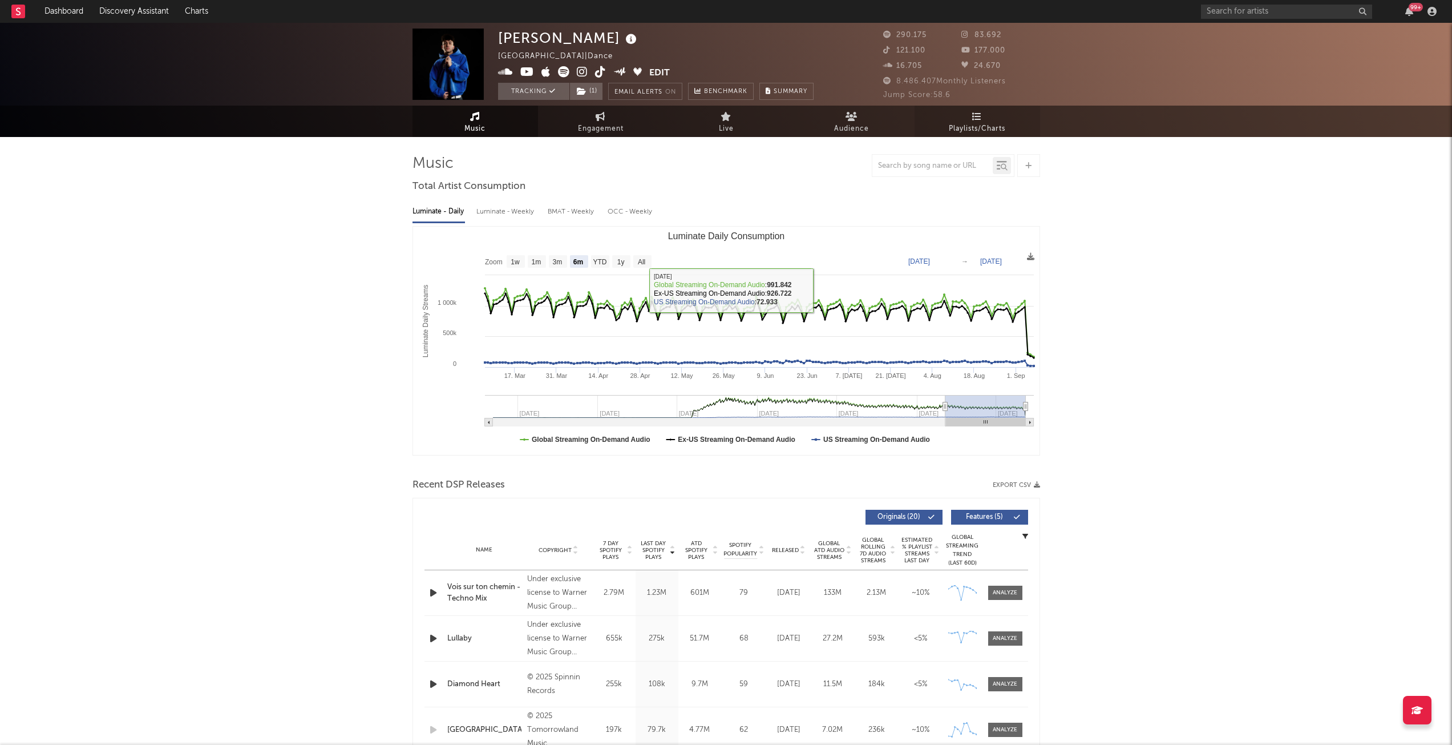
click at [984, 126] on span "Playlists/Charts" at bounding box center [977, 129] width 56 height 14
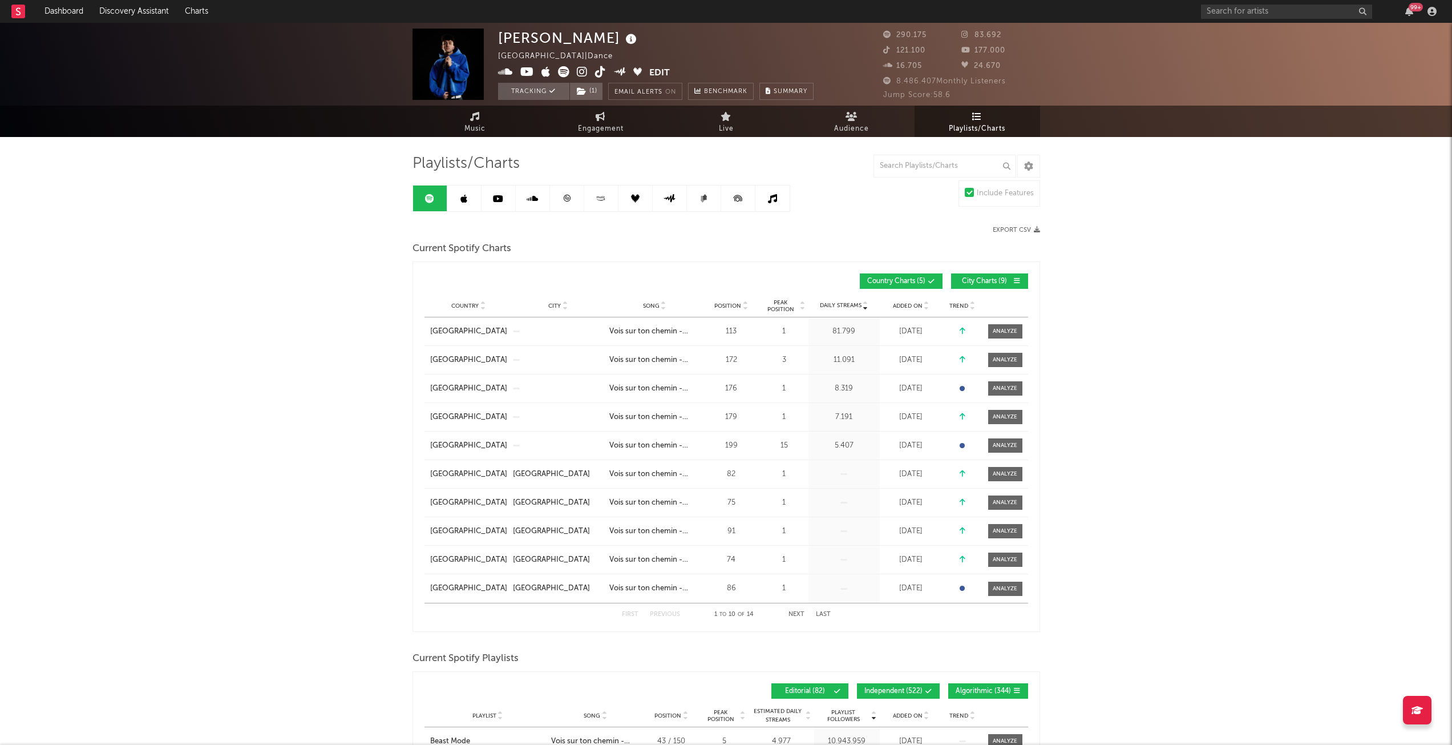
click at [987, 284] on span "City Charts ( 9 )" at bounding box center [985, 281] width 53 height 7
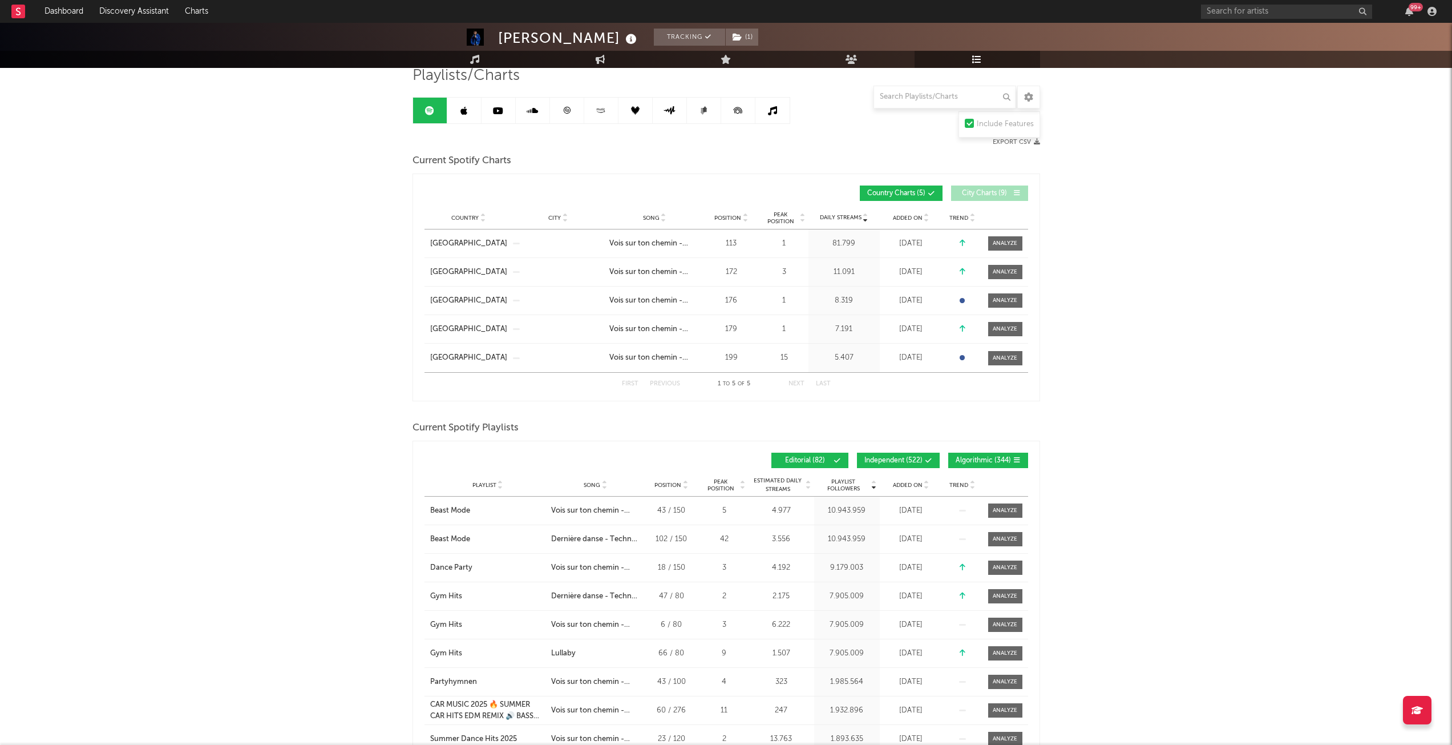
scroll to position [114, 0]
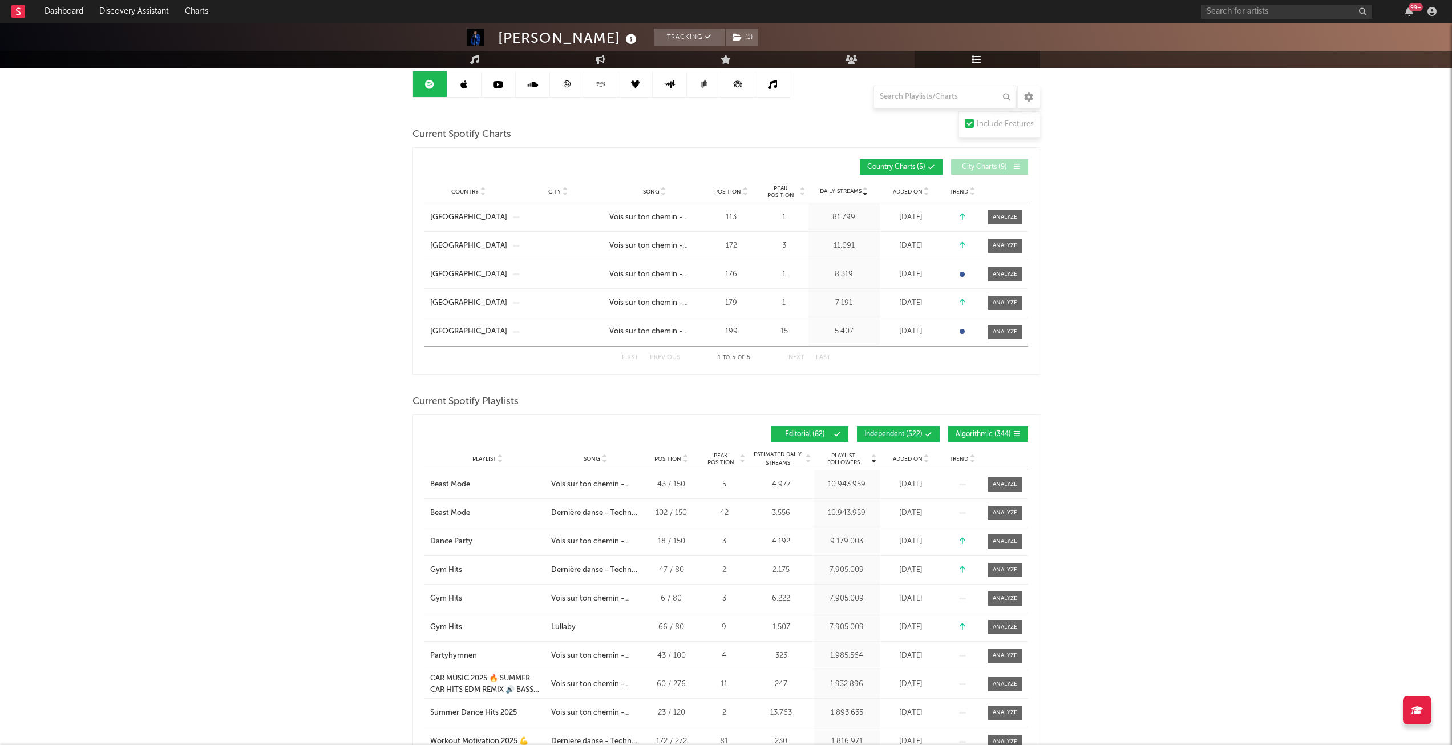
click at [889, 434] on span "Independent ( 522 )" at bounding box center [894, 434] width 58 height 7
click at [964, 431] on span "Algorithmic ( 344 )" at bounding box center [983, 434] width 55 height 7
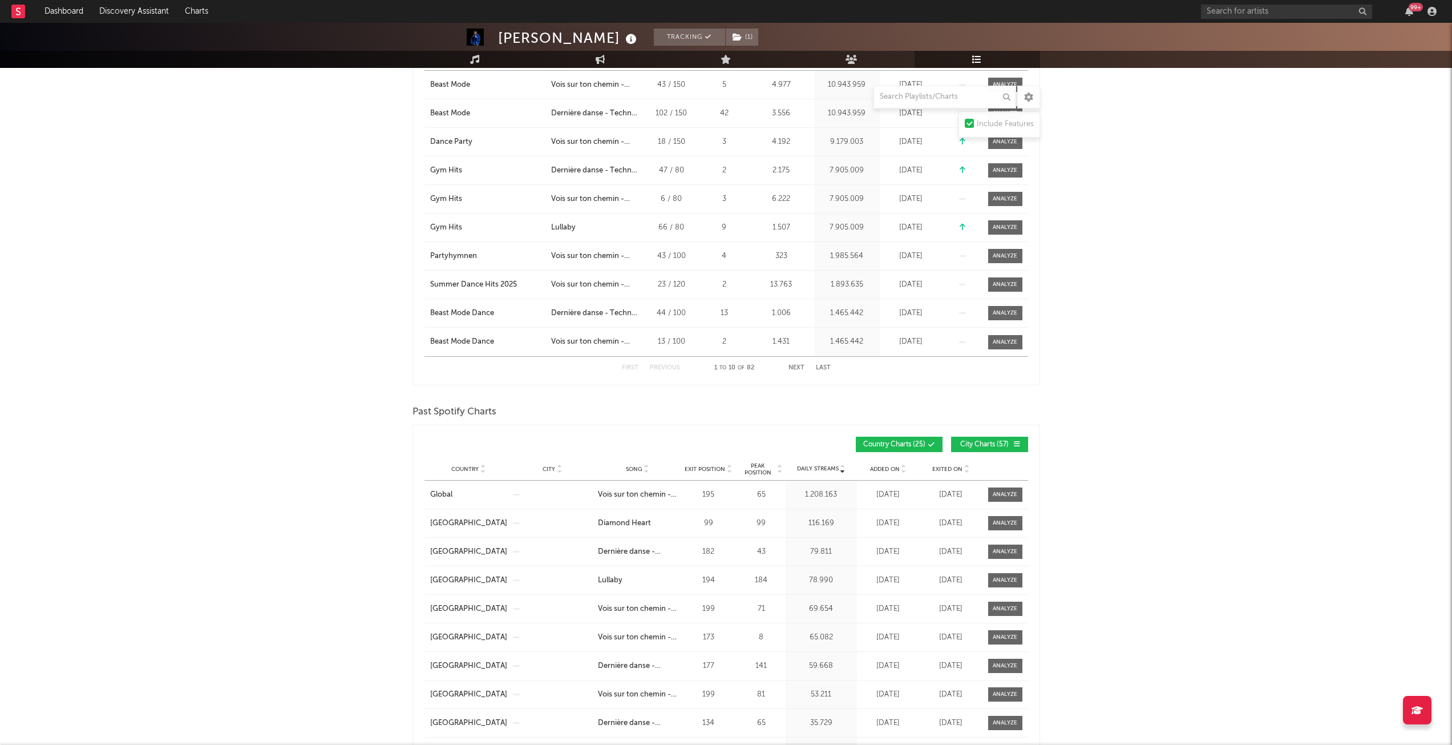
scroll to position [171, 0]
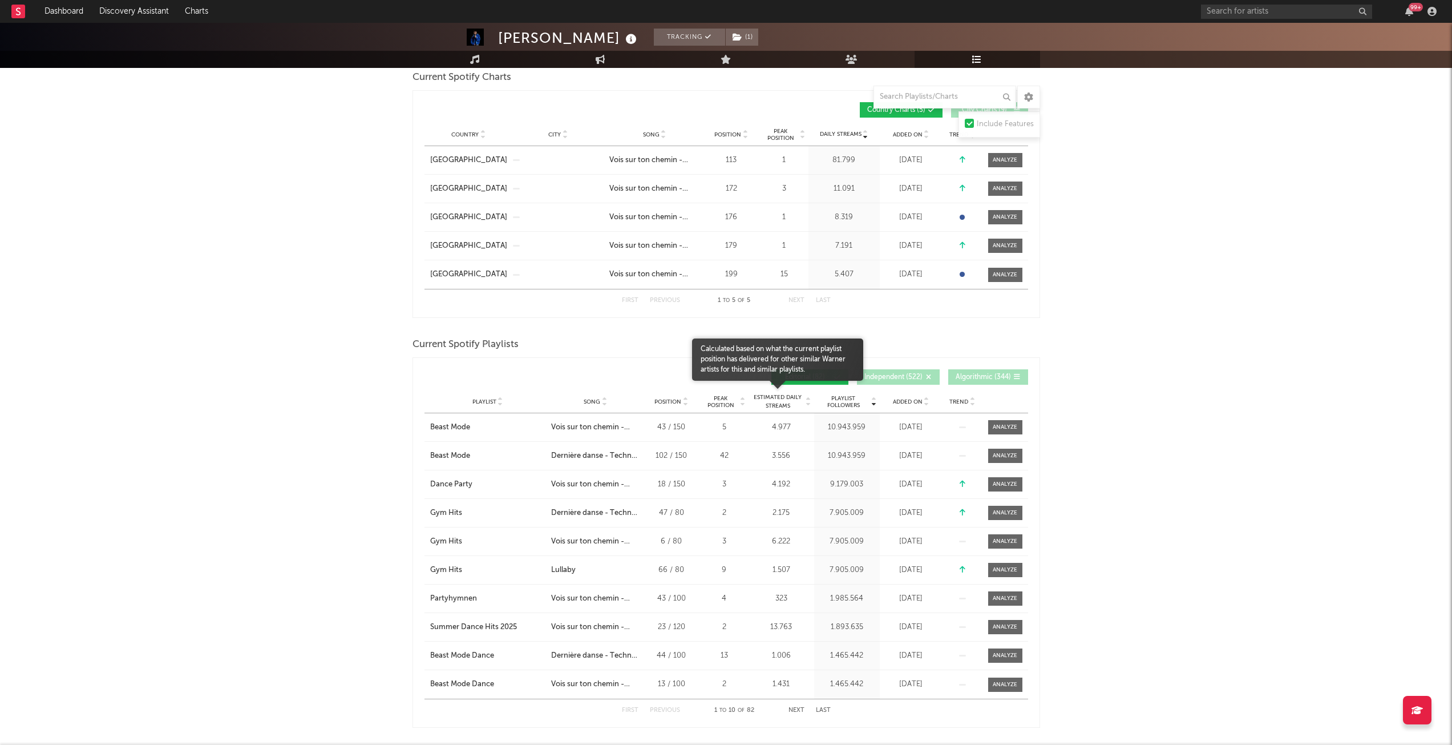
click at [786, 398] on span "Estimated Daily Streams" at bounding box center [778, 401] width 53 height 17
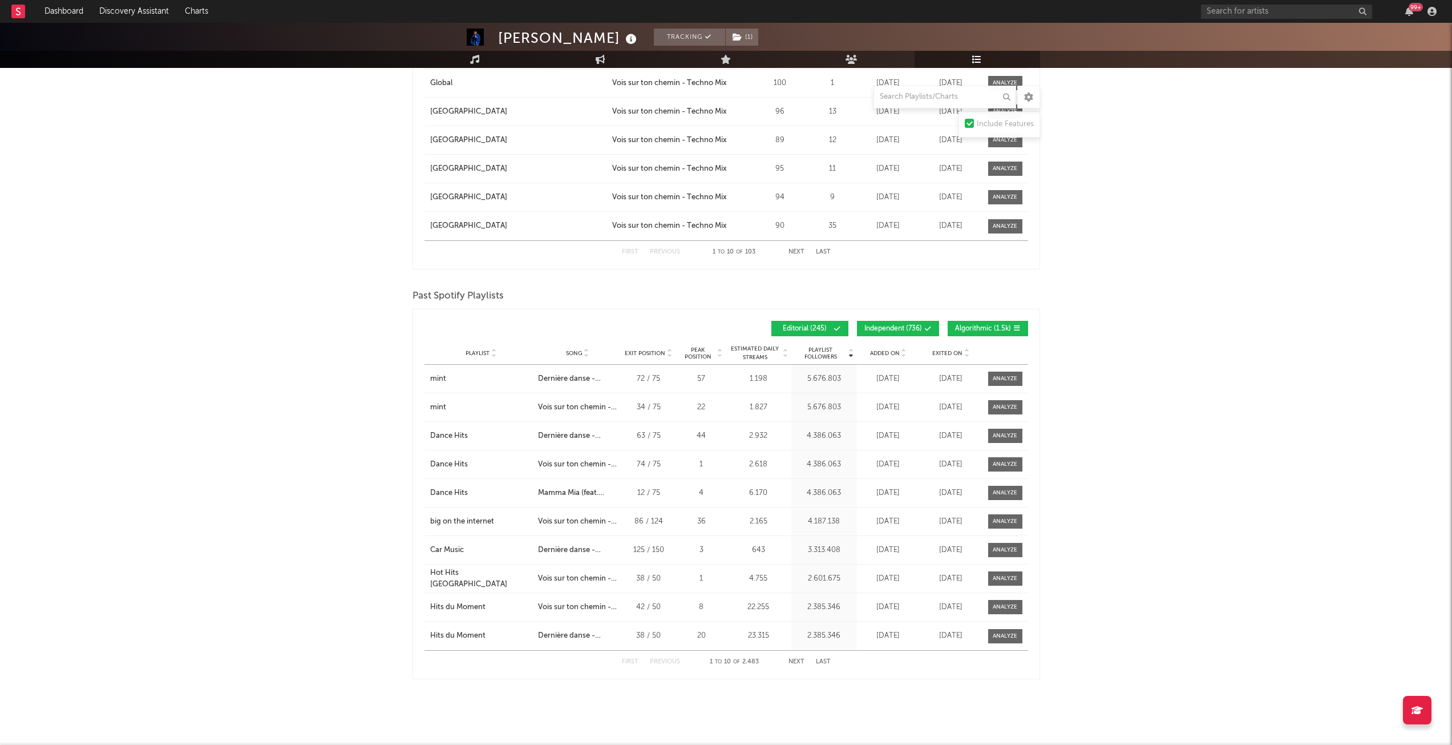
scroll to position [1434, 0]
click at [761, 361] on div "Playlist City Song Exit Position Peak Position Estimated Daily Streams Playlist…" at bounding box center [727, 352] width 604 height 23
click at [762, 352] on span "Estimated Daily Streams" at bounding box center [755, 352] width 53 height 17
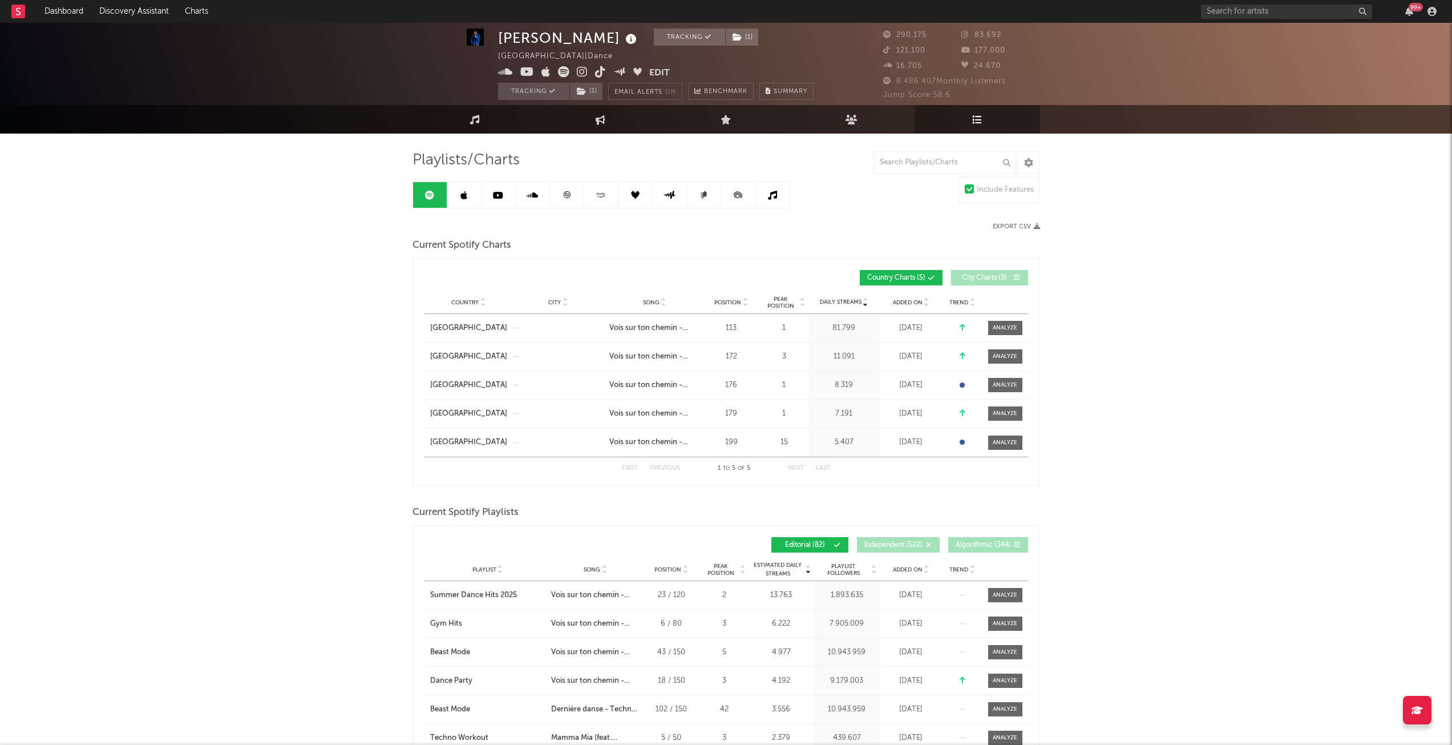
scroll to position [0, 0]
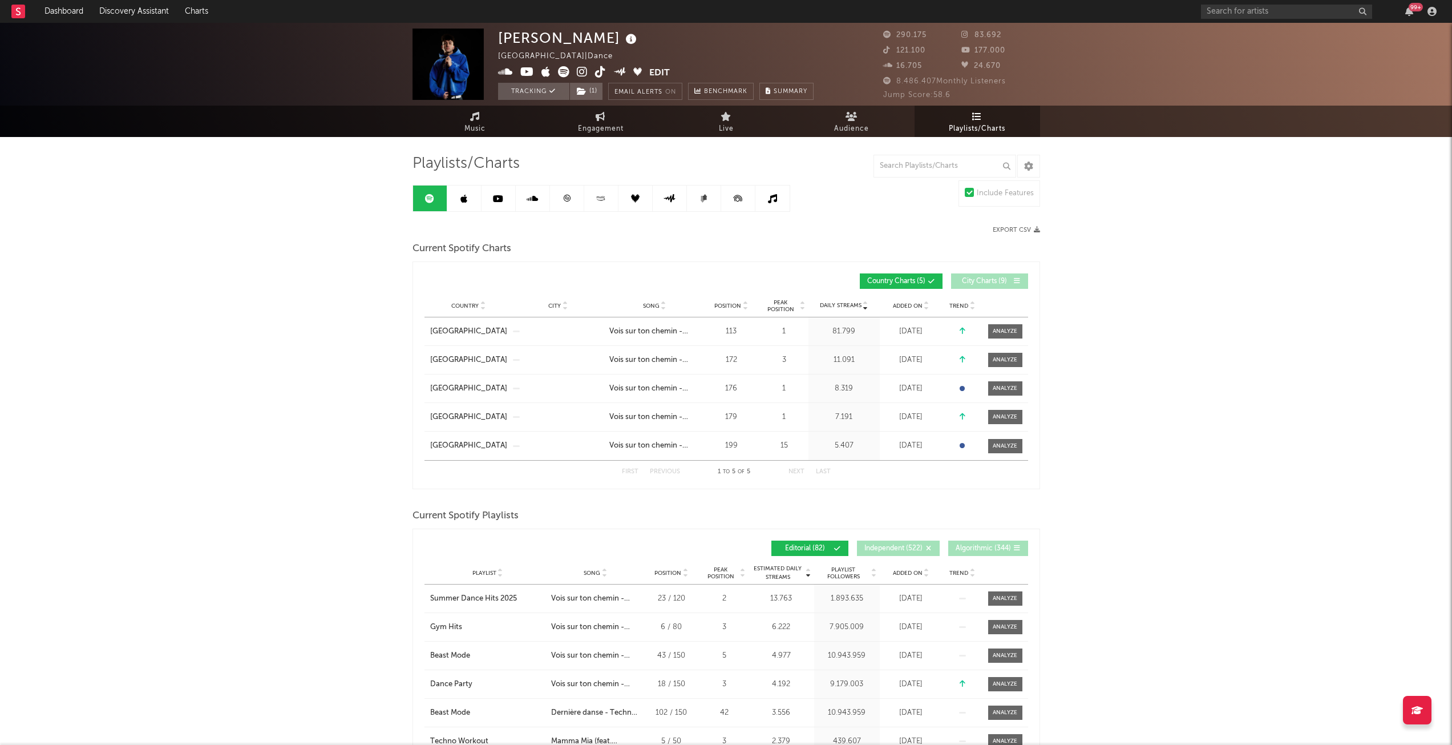
click at [1400, 10] on div "99 +" at bounding box center [1321, 11] width 240 height 23
click at [1420, 17] on div "99 +" at bounding box center [1321, 11] width 240 height 23
click at [1410, 16] on div "99 +" at bounding box center [1321, 11] width 240 height 23
click at [1408, 14] on icon "button" at bounding box center [1410, 11] width 8 height 9
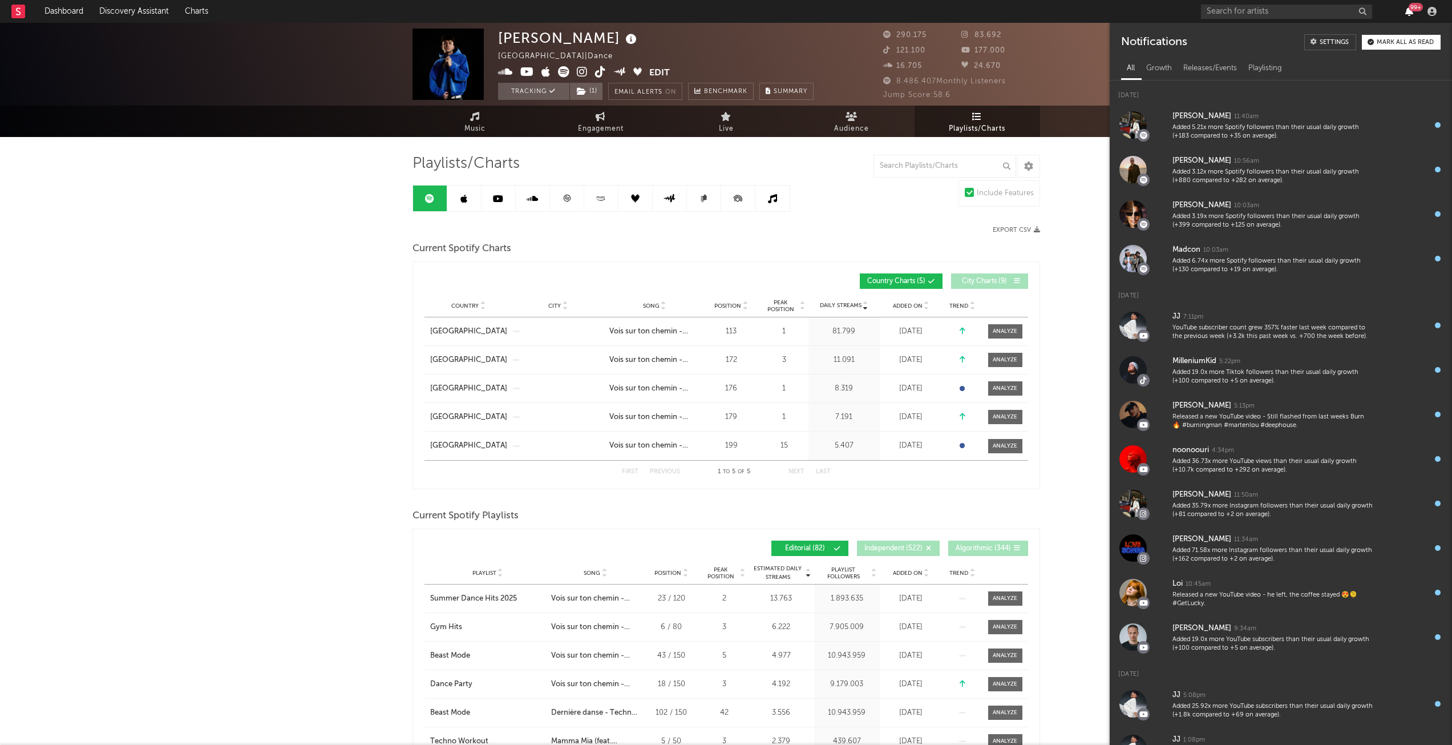
click at [1408, 14] on icon "button" at bounding box center [1410, 11] width 8 height 9
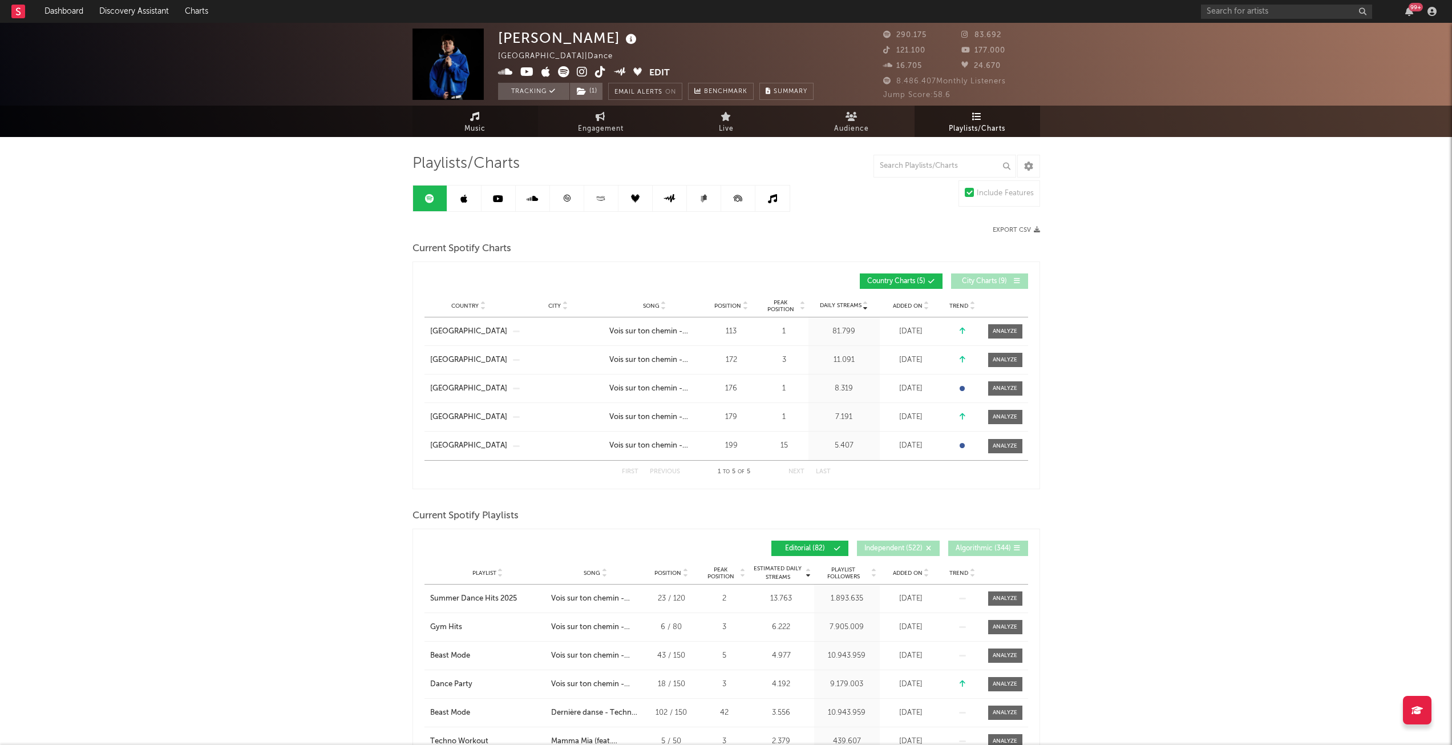
click at [467, 116] on link "Music" at bounding box center [476, 121] width 126 height 31
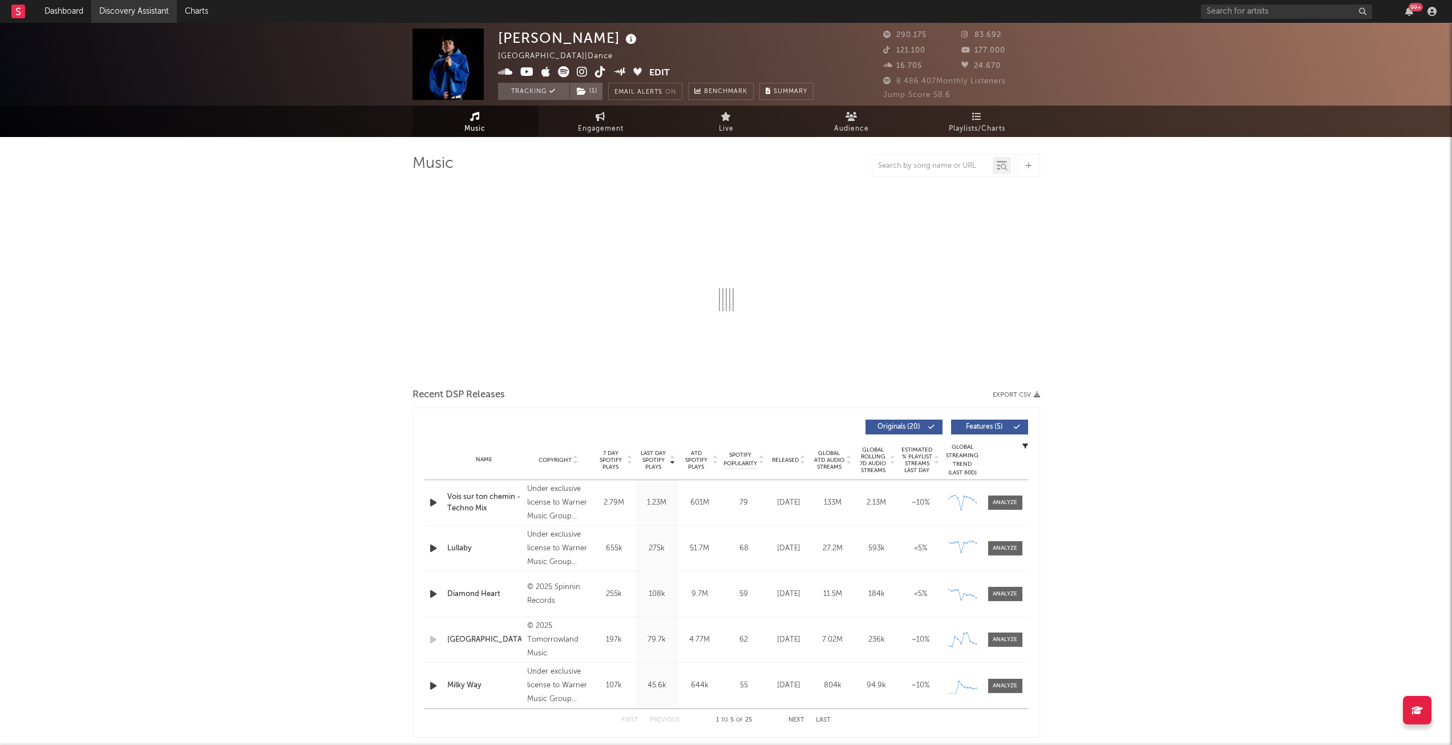
select select "6m"
